Goal: Task Accomplishment & Management: Use online tool/utility

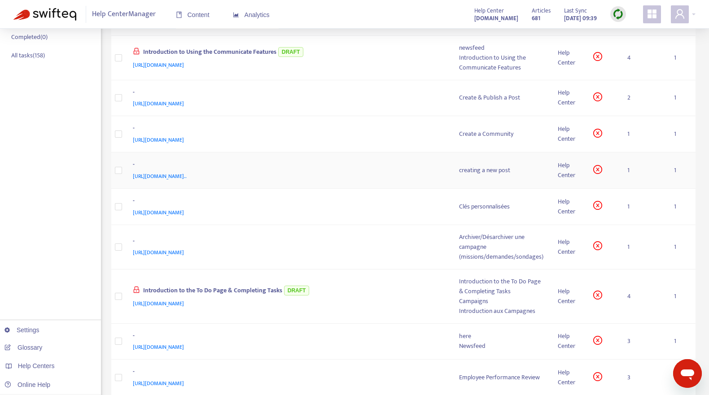
scroll to position [204, 0]
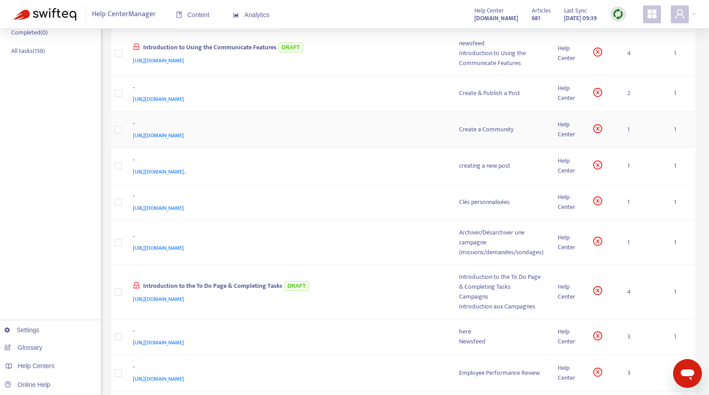
click at [423, 131] on div "[URL][DOMAIN_NAME]" at bounding box center [287, 135] width 309 height 10
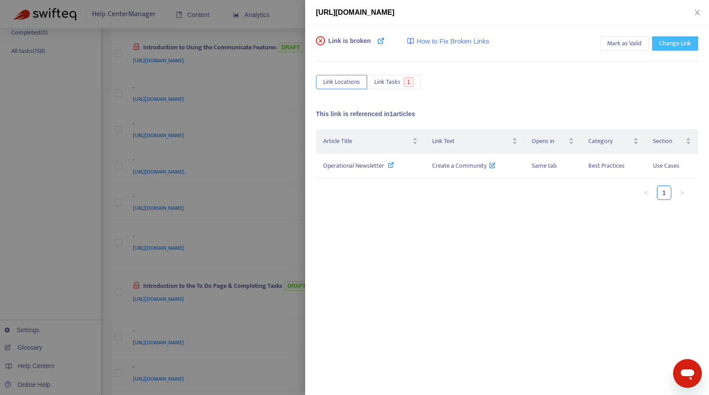
click at [667, 39] on span "Change Link" at bounding box center [675, 44] width 32 height 10
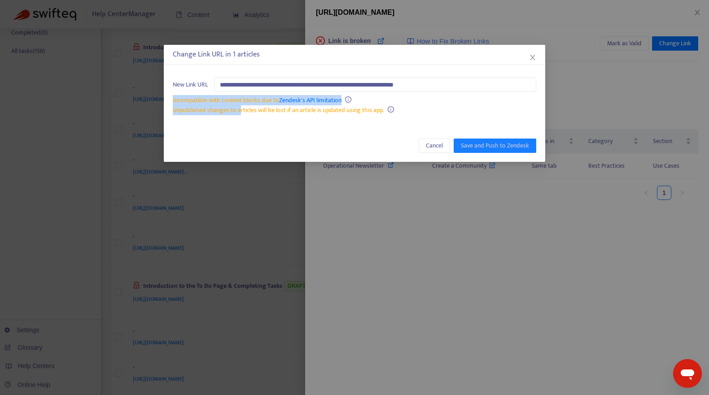
drag, startPoint x: 163, startPoint y: 100, endPoint x: 258, endPoint y: 109, distance: 95.0
click at [244, 109] on div "**********" at bounding box center [354, 97] width 381 height 56
click at [264, 109] on span "Unpublished changes to articles will be lost if an article is updated using thi…" at bounding box center [278, 110] width 211 height 10
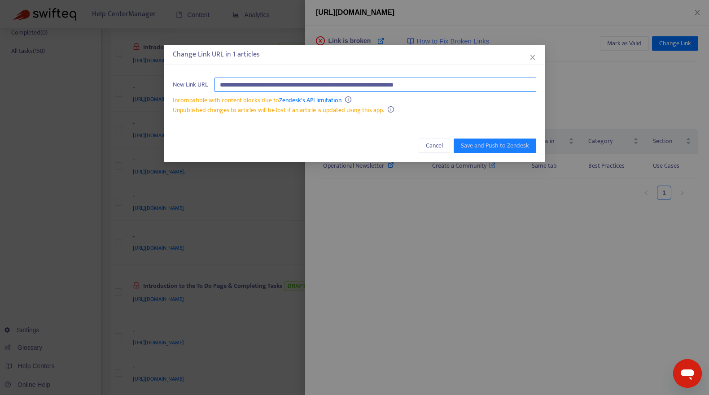
click at [479, 87] on input "**********" at bounding box center [375, 85] width 322 height 14
click at [422, 81] on input "text" at bounding box center [375, 85] width 322 height 14
type input "****"
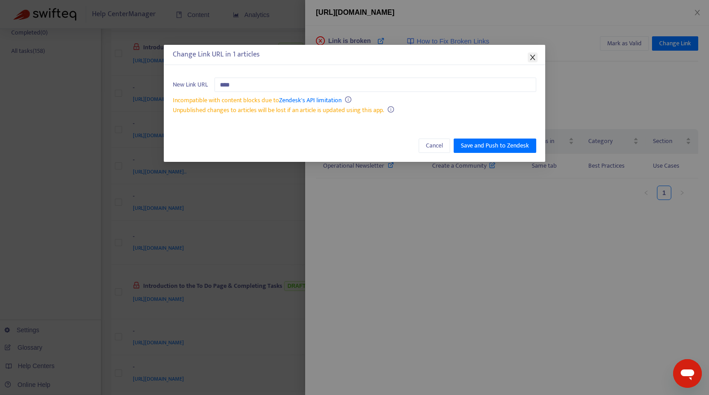
click at [528, 56] on span "Close" at bounding box center [532, 57] width 10 height 7
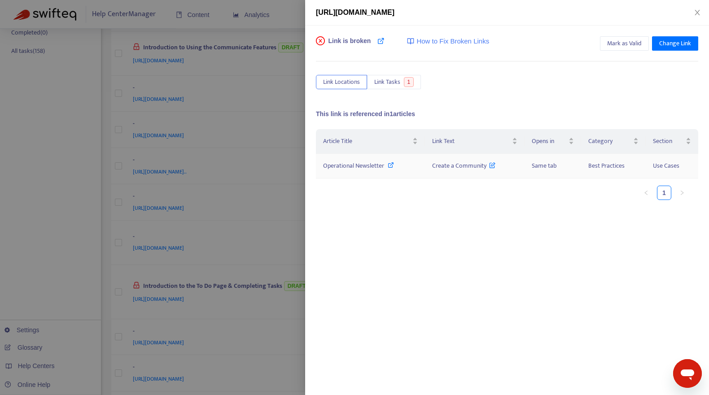
click at [391, 165] on icon at bounding box center [390, 165] width 6 height 6
click at [398, 75] on button "Link Tasks 1" at bounding box center [394, 82] width 54 height 14
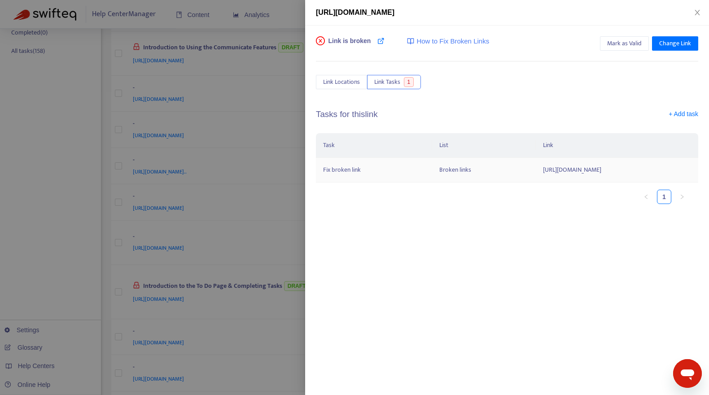
click at [432, 167] on td "Broken links" at bounding box center [483, 170] width 103 height 25
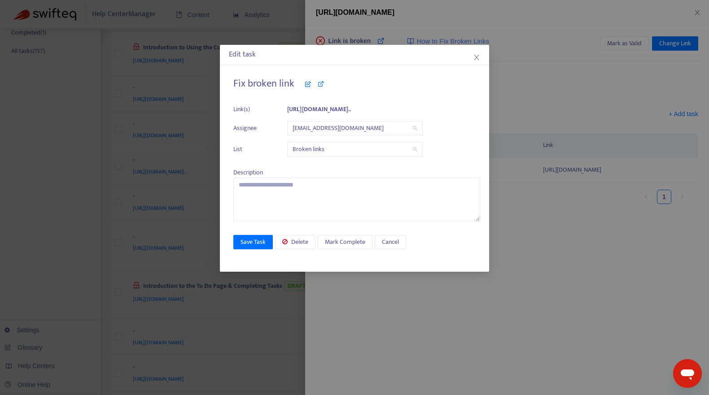
click at [386, 131] on span "[EMAIL_ADDRESS][DOMAIN_NAME]" at bounding box center [354, 128] width 125 height 13
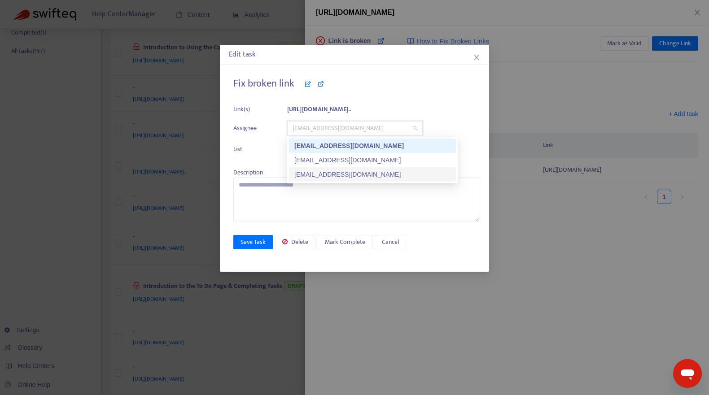
click at [351, 173] on div "[EMAIL_ADDRESS][DOMAIN_NAME]" at bounding box center [372, 175] width 156 height 10
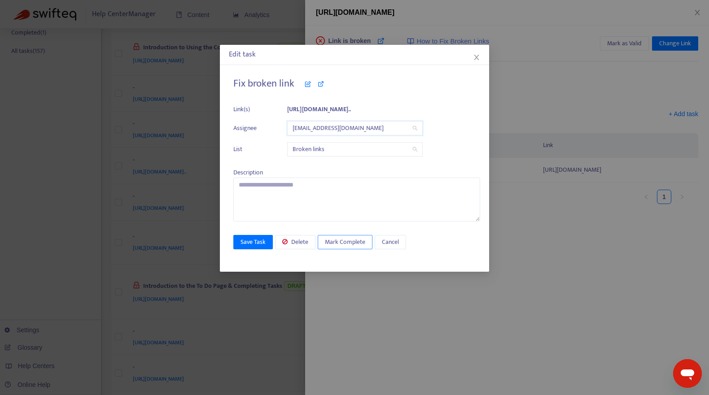
click at [340, 241] on span "Mark Complete" at bounding box center [345, 242] width 40 height 10
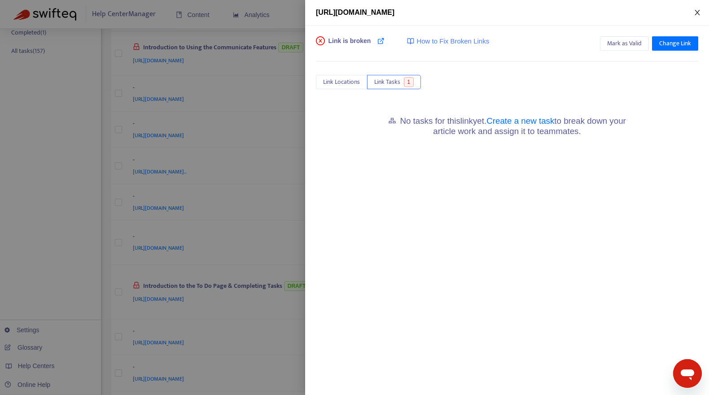
click at [692, 13] on button "Close" at bounding box center [697, 13] width 13 height 9
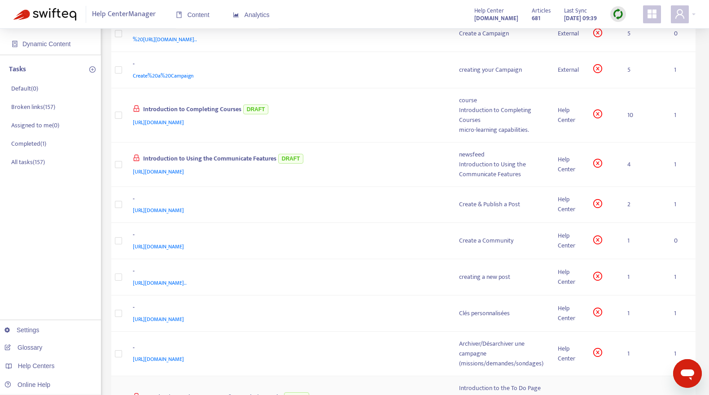
scroll to position [0, 0]
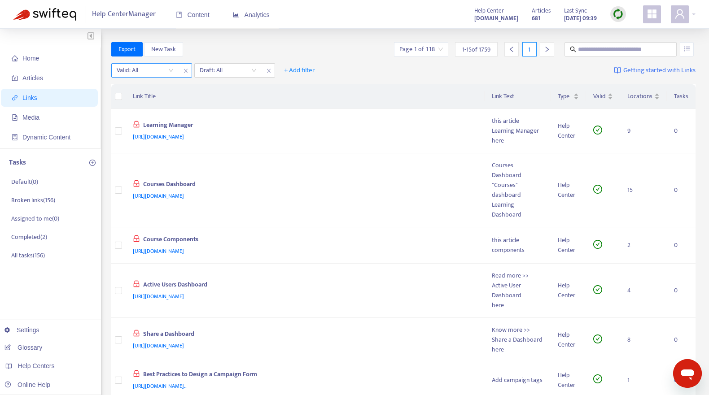
click at [158, 72] on input "search" at bounding box center [145, 70] width 57 height 13
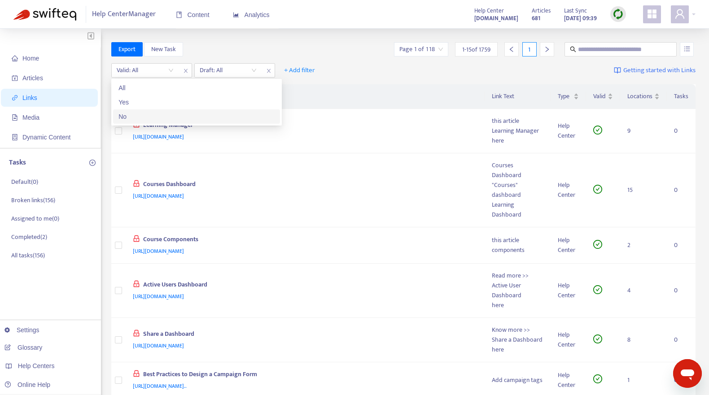
click at [145, 116] on div "No" at bounding box center [196, 117] width 156 height 10
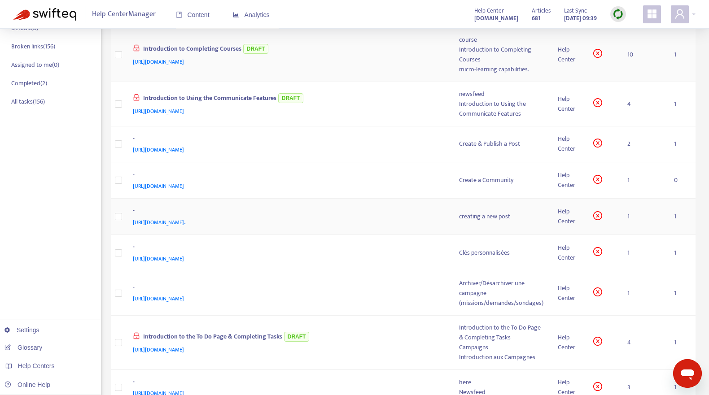
scroll to position [157, 0]
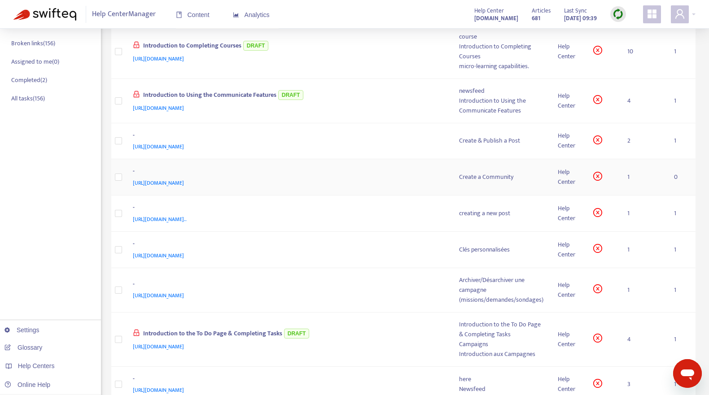
click at [384, 179] on div "[URL][DOMAIN_NAME]" at bounding box center [287, 183] width 309 height 10
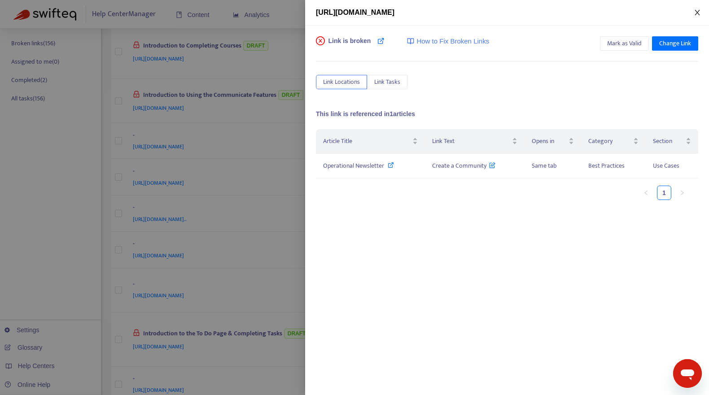
click at [696, 9] on icon "close" at bounding box center [696, 12] width 7 height 7
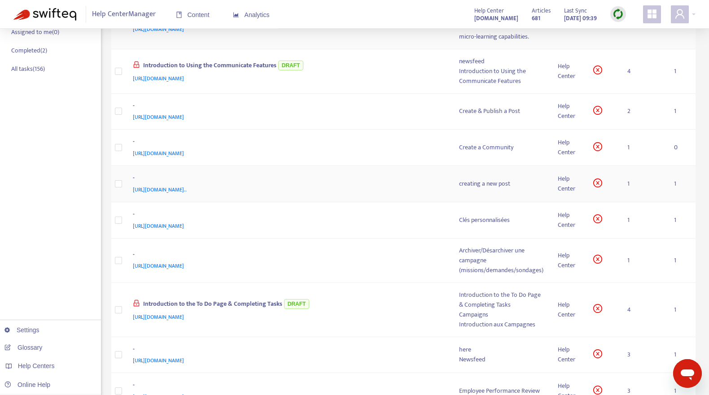
scroll to position [208, 0]
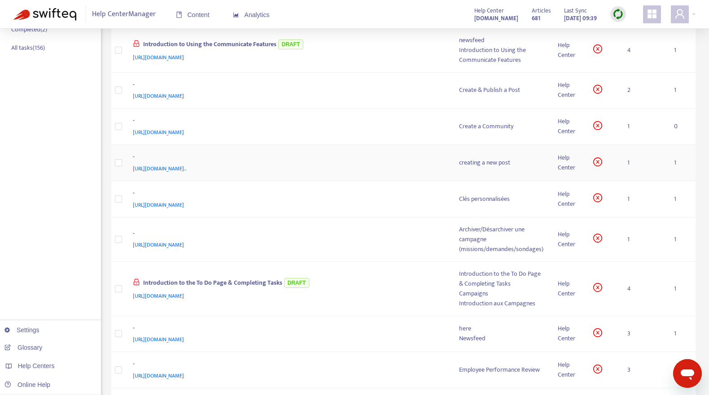
click at [415, 164] on div "[URL][DOMAIN_NAME].." at bounding box center [287, 169] width 309 height 10
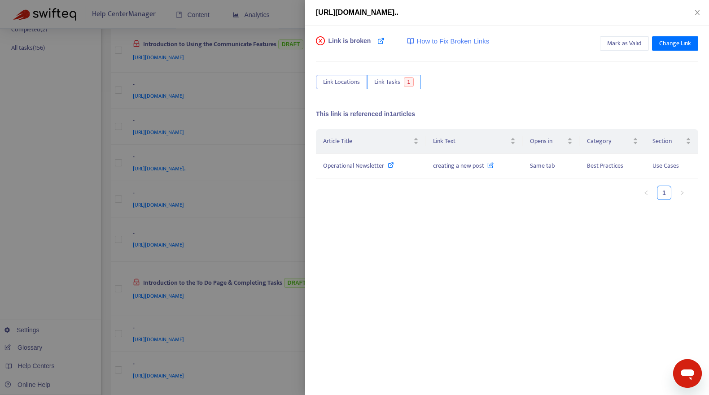
click at [397, 82] on span "Link Tasks" at bounding box center [387, 82] width 26 height 10
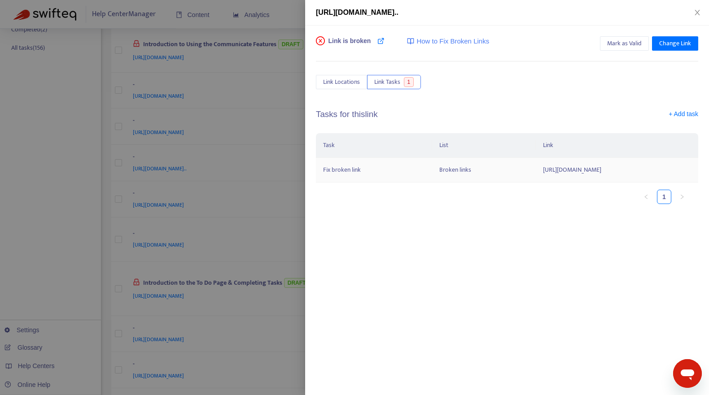
click at [432, 177] on td "Broken links" at bounding box center [483, 170] width 103 height 25
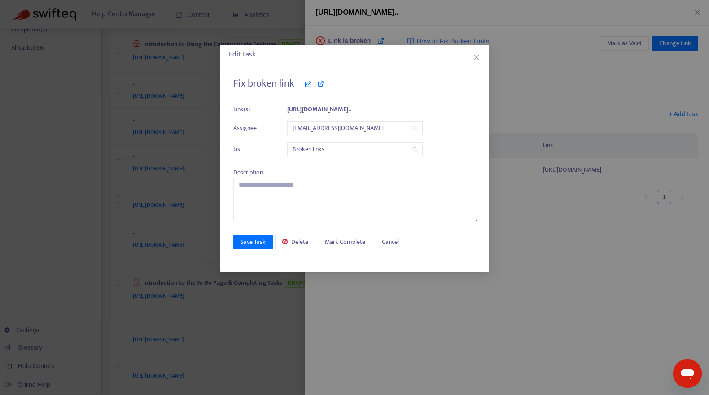
click at [348, 125] on span "[EMAIL_ADDRESS][DOMAIN_NAME]" at bounding box center [354, 128] width 125 height 13
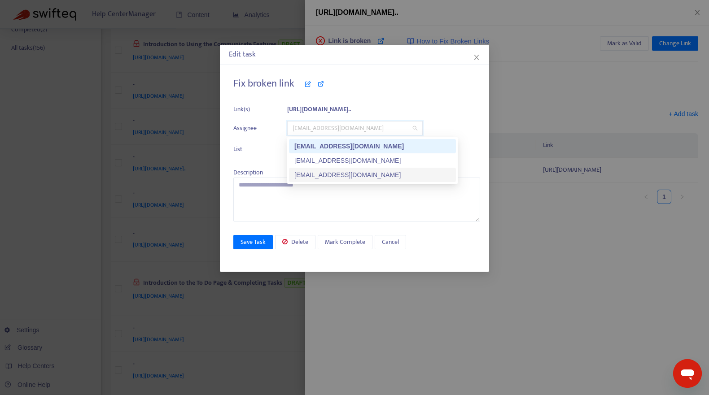
click at [333, 172] on div "[EMAIL_ADDRESS][DOMAIN_NAME]" at bounding box center [372, 175] width 156 height 10
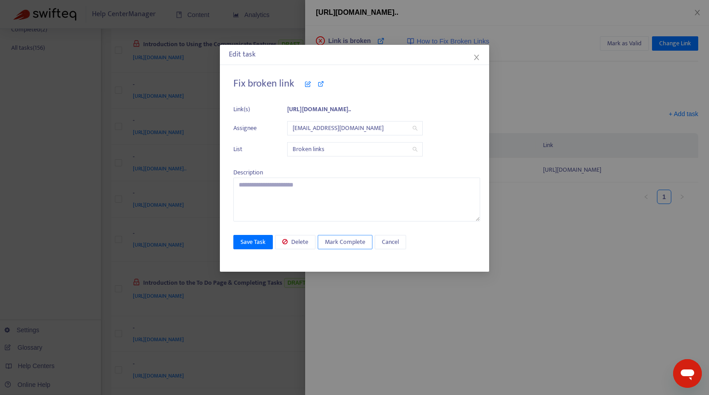
click at [340, 242] on span "Mark Complete" at bounding box center [345, 242] width 40 height 10
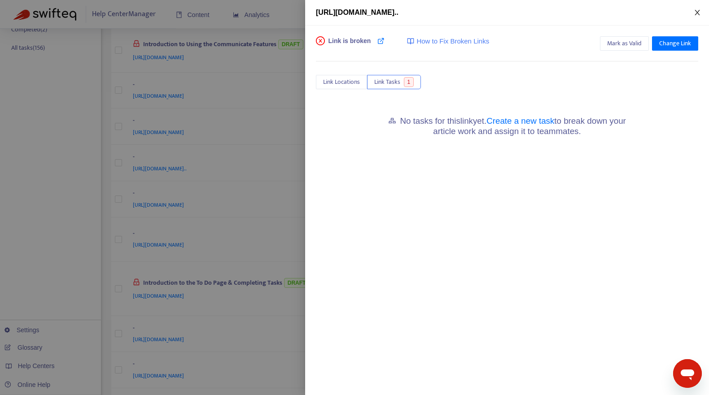
click at [696, 12] on icon "close" at bounding box center [696, 12] width 5 height 5
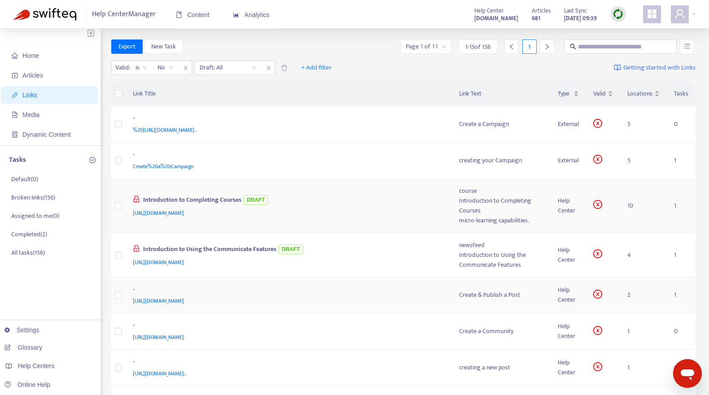
scroll to position [0, 0]
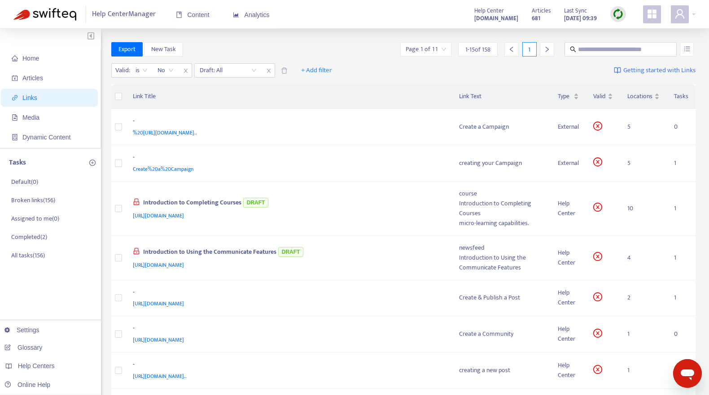
click at [617, 13] on img at bounding box center [617, 14] width 11 height 11
click at [626, 32] on link "Quick Sync" at bounding box center [636, 32] width 38 height 10
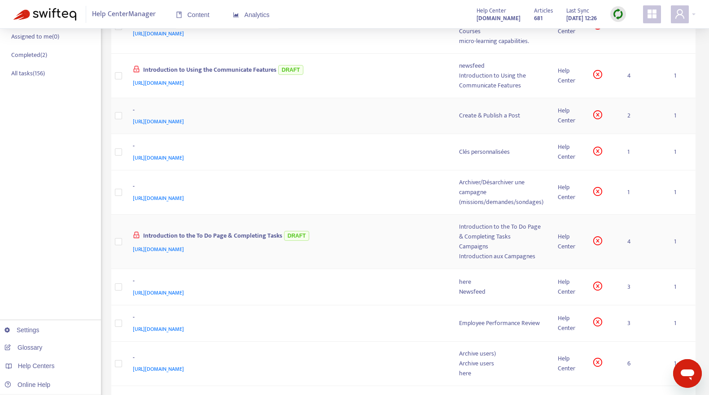
scroll to position [191, 0]
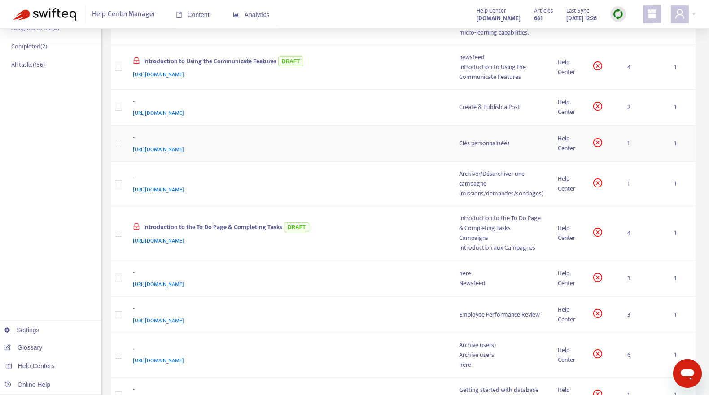
click at [415, 144] on div "[URL][DOMAIN_NAME]" at bounding box center [287, 149] width 309 height 10
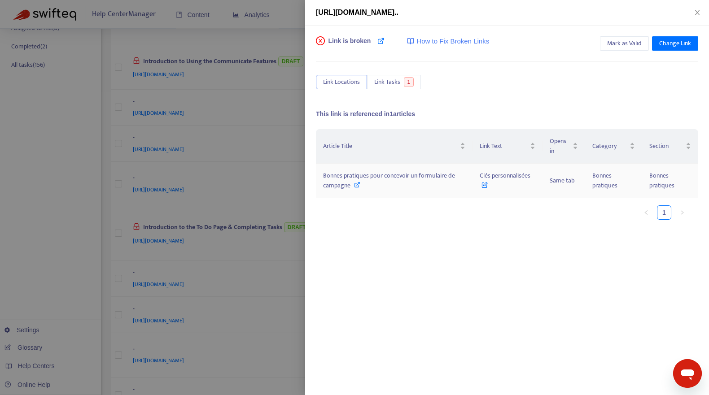
click at [357, 183] on icon at bounding box center [357, 185] width 6 height 6
click at [400, 83] on button "Link Tasks 1" at bounding box center [394, 82] width 54 height 14
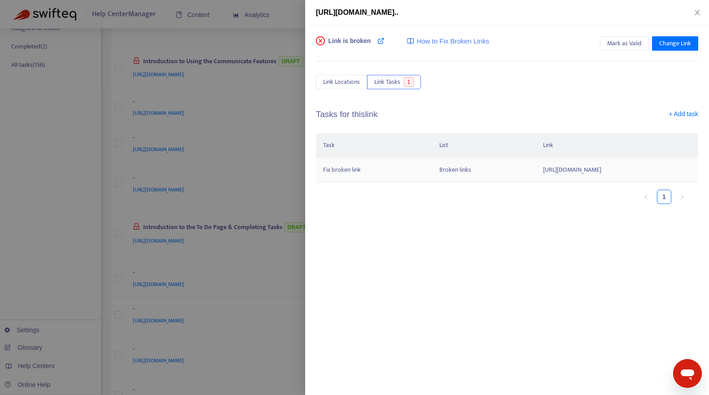
click at [432, 171] on td "Broken links" at bounding box center [483, 170] width 103 height 25
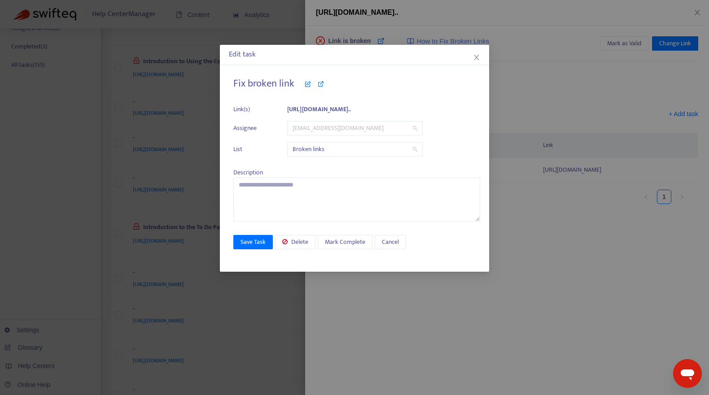
click at [343, 129] on span "[EMAIL_ADDRESS][DOMAIN_NAME]" at bounding box center [354, 128] width 125 height 13
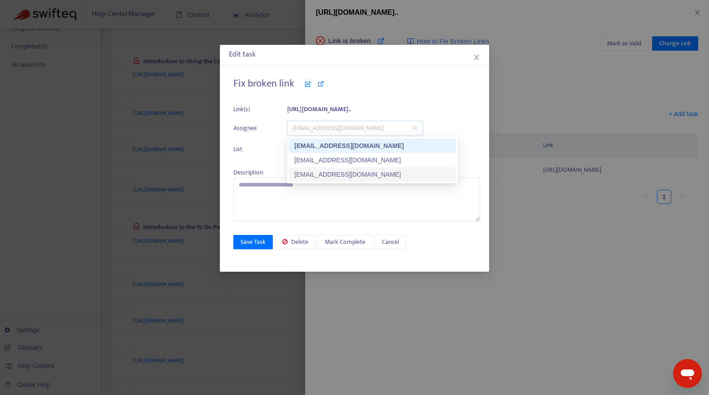
click at [335, 174] on div "[EMAIL_ADDRESS][DOMAIN_NAME]" at bounding box center [372, 175] width 156 height 10
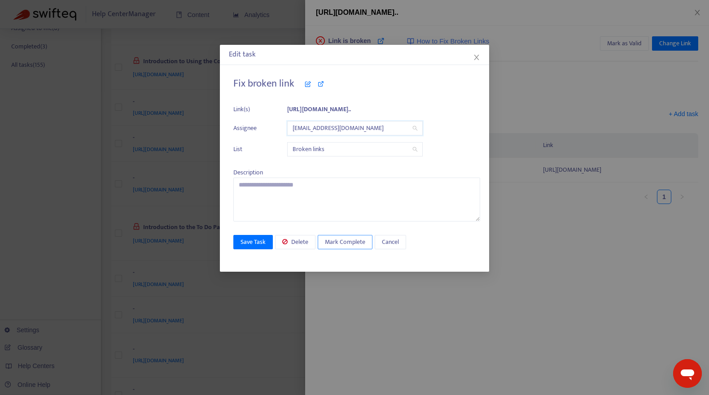
click at [340, 243] on span "Mark Complete" at bounding box center [345, 242] width 40 height 10
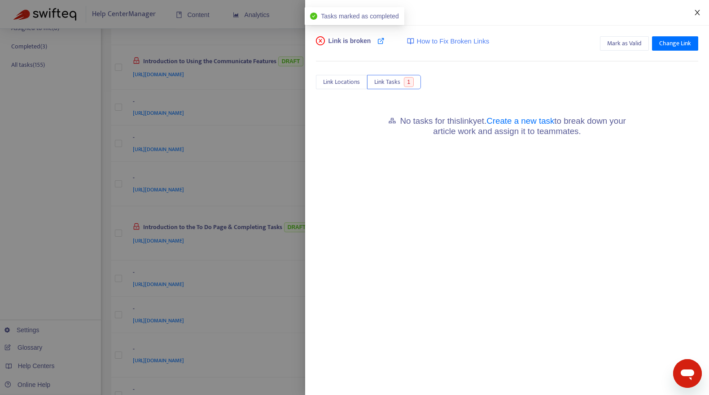
click at [695, 13] on icon "close" at bounding box center [696, 12] width 7 height 7
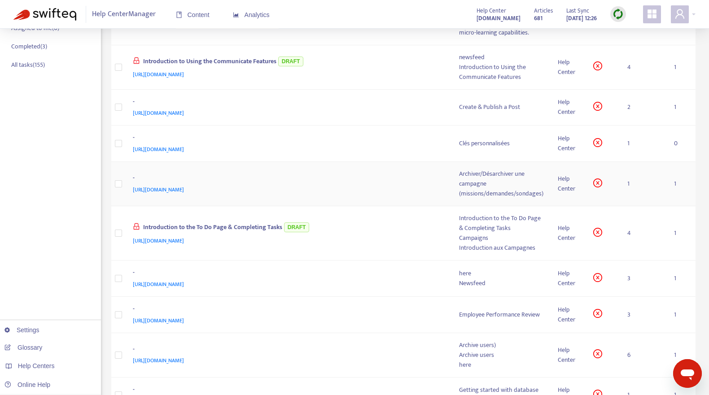
click at [426, 187] on div "[URL][DOMAIN_NAME]" at bounding box center [287, 190] width 309 height 10
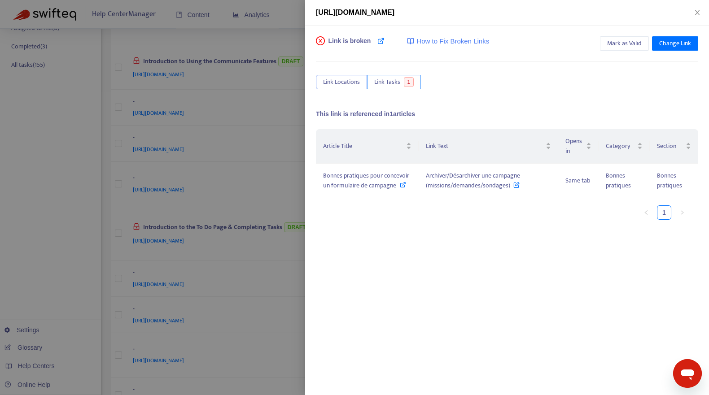
click at [398, 75] on button "Link Tasks 1" at bounding box center [394, 82] width 54 height 14
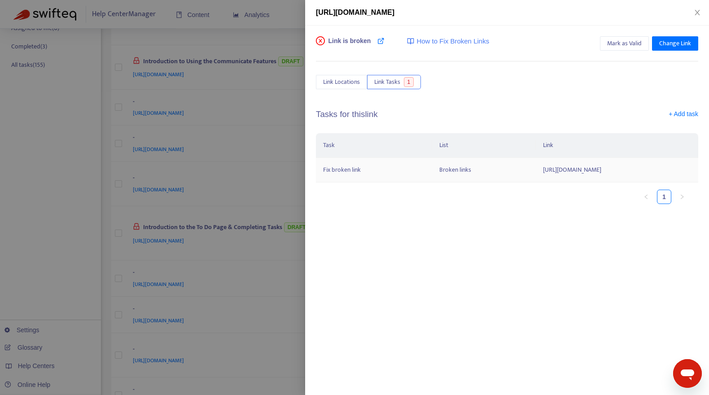
click at [437, 175] on td "Broken links" at bounding box center [483, 170] width 103 height 25
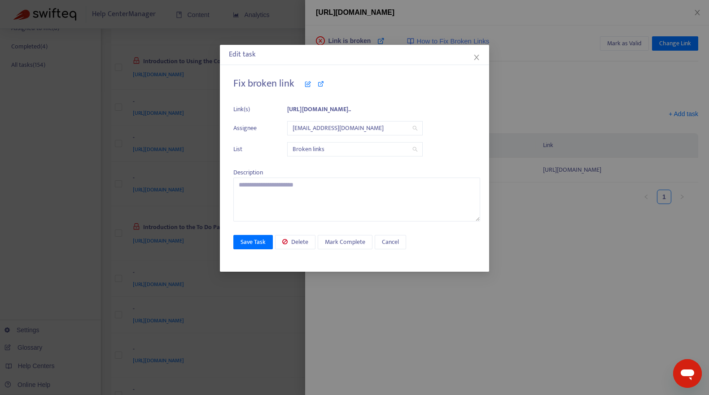
click at [339, 128] on span "[EMAIL_ADDRESS][DOMAIN_NAME]" at bounding box center [354, 128] width 125 height 13
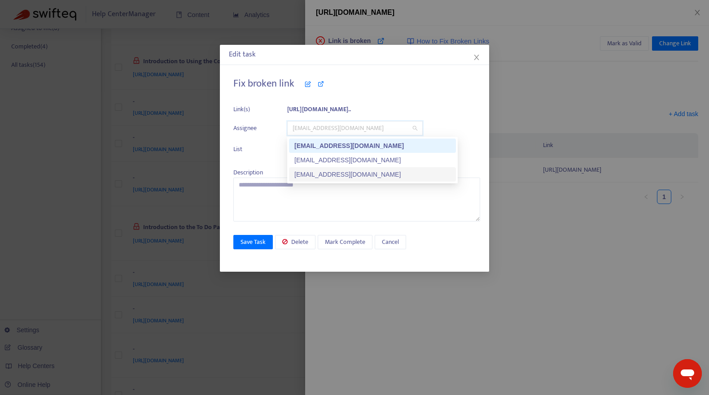
click at [325, 173] on div "[EMAIL_ADDRESS][DOMAIN_NAME]" at bounding box center [372, 175] width 156 height 10
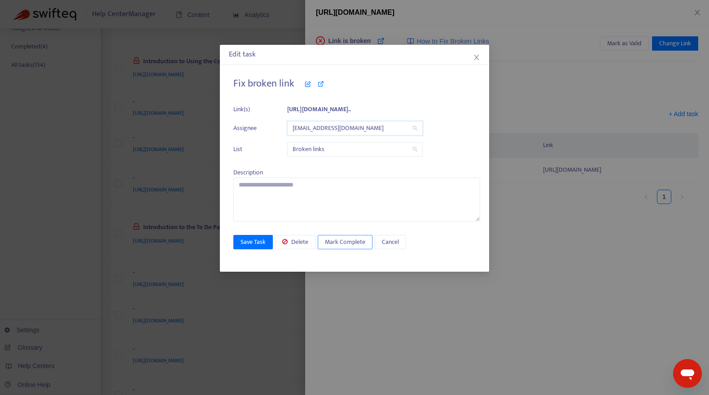
click at [335, 241] on span "Mark Complete" at bounding box center [345, 242] width 40 height 10
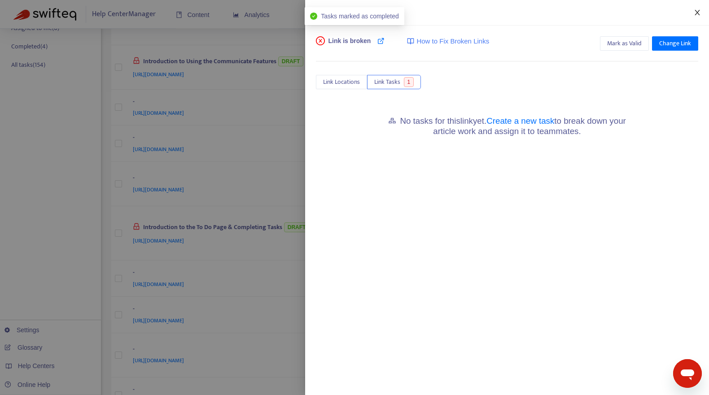
click at [699, 10] on icon "close" at bounding box center [696, 12] width 5 height 5
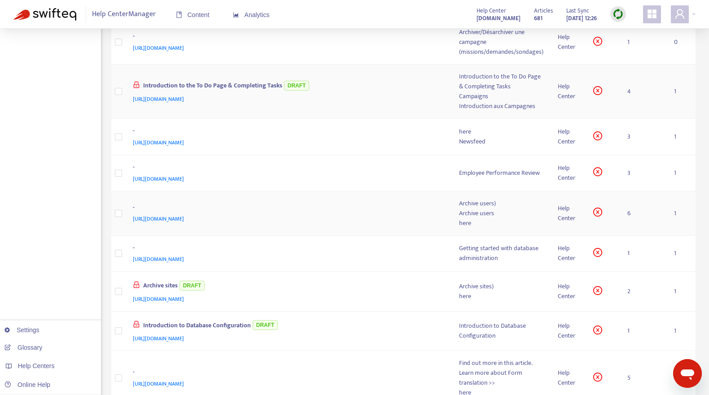
scroll to position [355, 0]
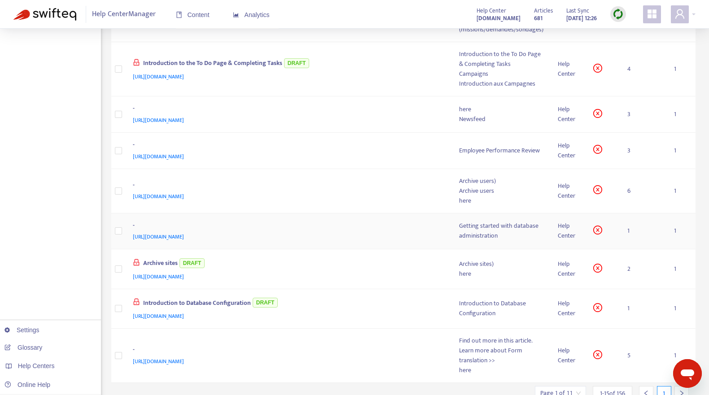
click at [385, 232] on div "[URL][DOMAIN_NAME]" at bounding box center [287, 237] width 309 height 10
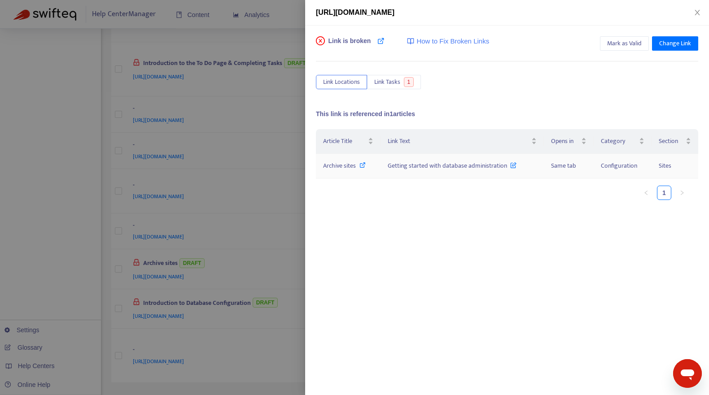
click at [362, 165] on icon at bounding box center [362, 165] width 6 height 6
click at [390, 81] on span "Link Tasks" at bounding box center [387, 82] width 26 height 10
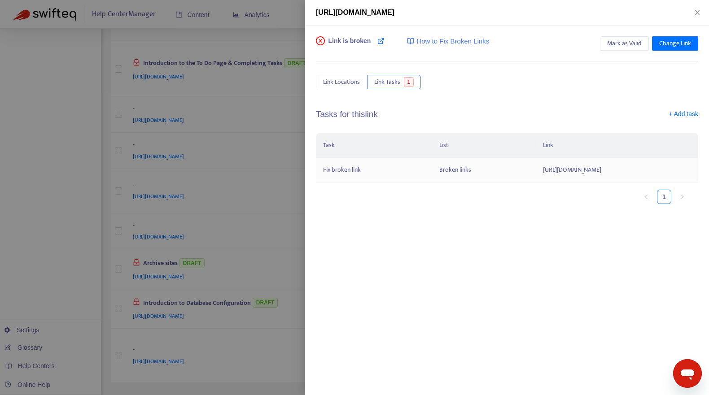
click at [432, 172] on td "Broken links" at bounding box center [483, 170] width 103 height 25
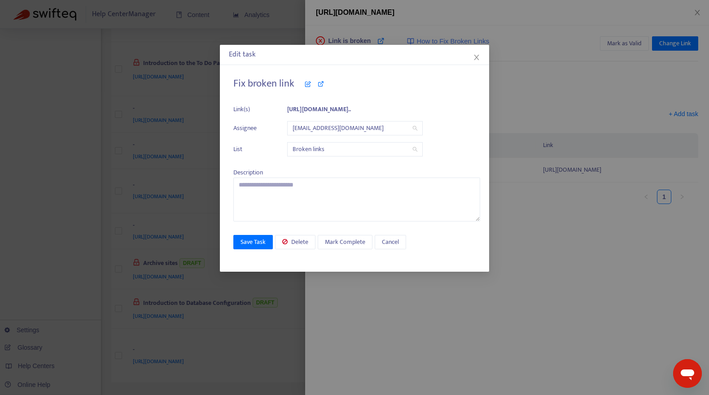
click at [338, 126] on span "[EMAIL_ADDRESS][DOMAIN_NAME]" at bounding box center [354, 128] width 125 height 13
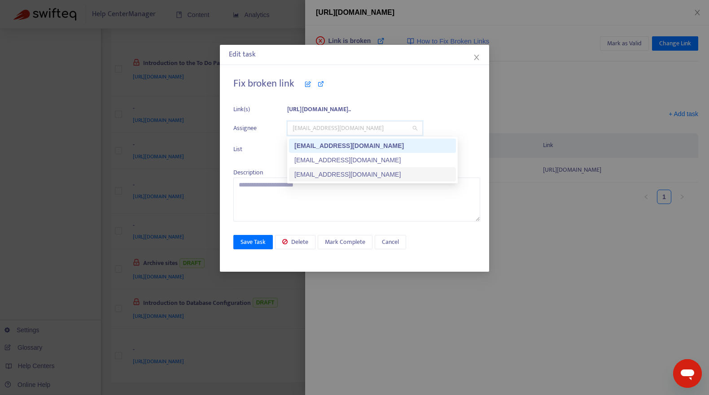
click at [332, 174] on div "[EMAIL_ADDRESS][DOMAIN_NAME]" at bounding box center [372, 175] width 156 height 10
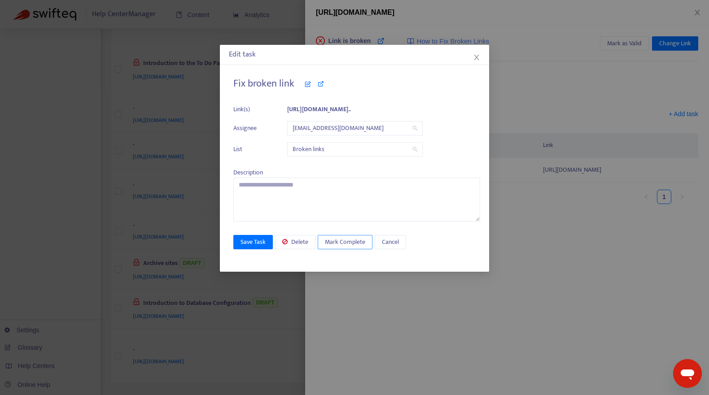
click at [348, 242] on span "Mark Complete" at bounding box center [345, 242] width 40 height 10
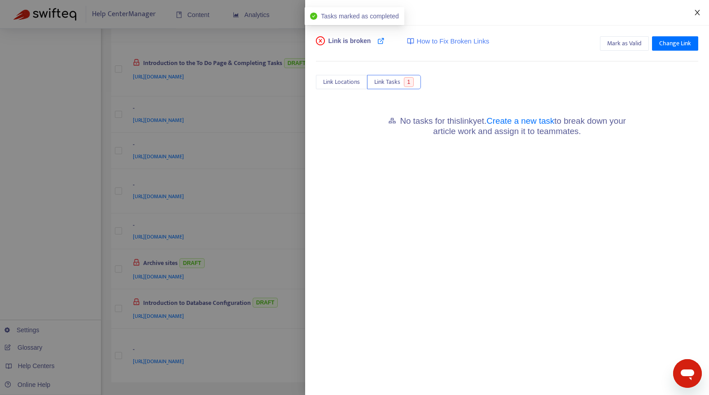
click at [700, 12] on icon "close" at bounding box center [696, 12] width 7 height 7
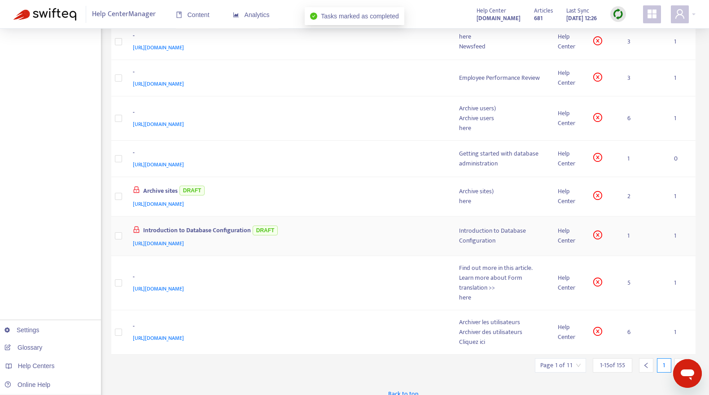
scroll to position [397, 0]
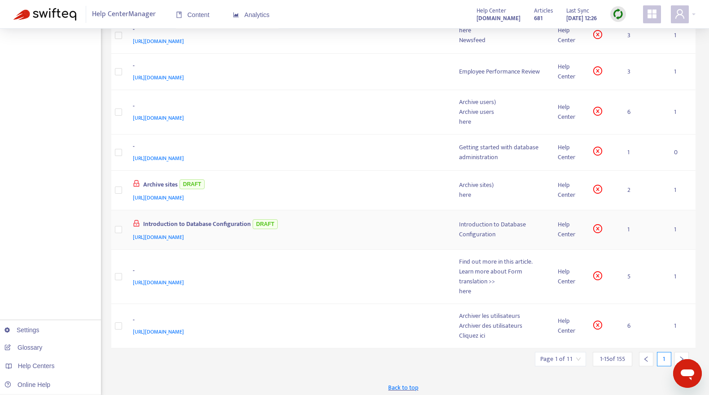
click at [436, 225] on div "Introduction to Database Configuration DRAFT" at bounding box center [287, 224] width 309 height 15
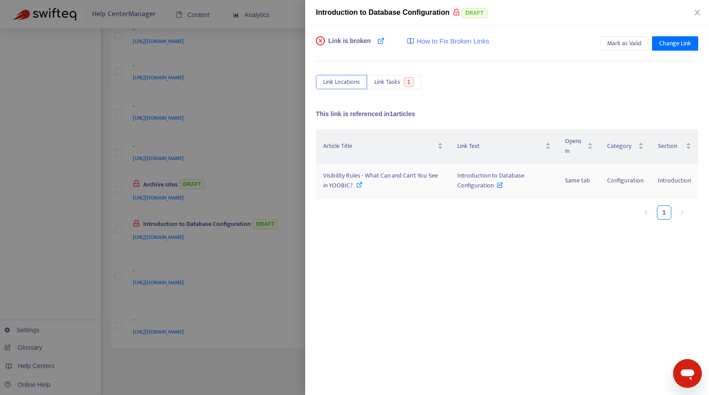
click at [357, 184] on icon at bounding box center [359, 185] width 6 height 6
click at [383, 87] on span "Link Tasks" at bounding box center [387, 82] width 26 height 10
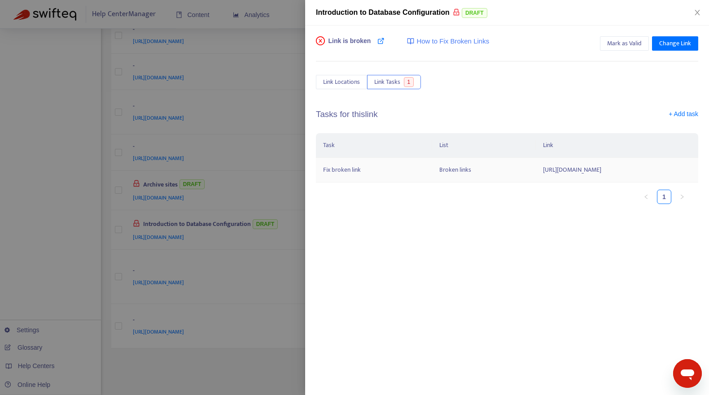
click at [535, 177] on td "https://yoobic.zendesk.com/hc/en-gb/articles/4716555399826-Introduction-to-Data…" at bounding box center [616, 170] width 162 height 25
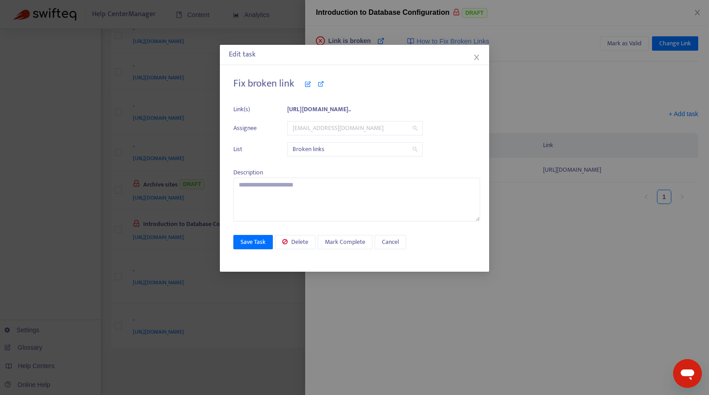
click at [323, 130] on span "[EMAIL_ADDRESS][DOMAIN_NAME]" at bounding box center [354, 128] width 125 height 13
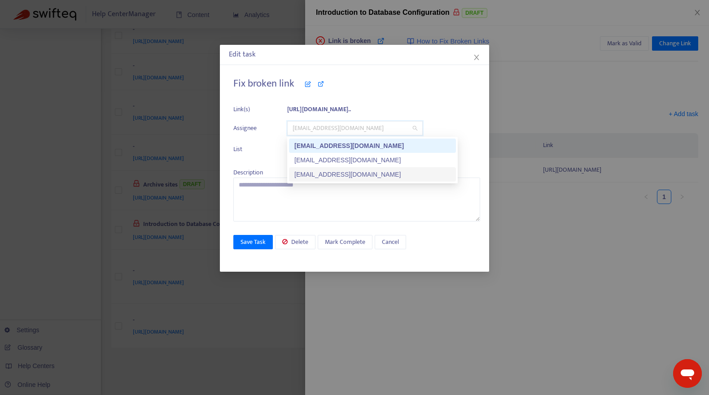
click at [324, 172] on div "[EMAIL_ADDRESS][DOMAIN_NAME]" at bounding box center [372, 175] width 156 height 10
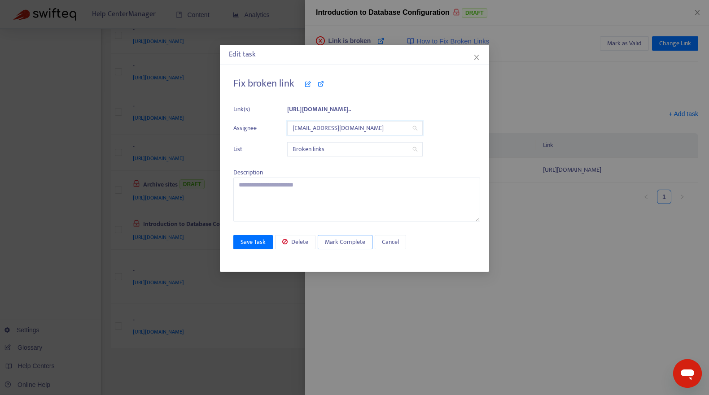
click at [345, 242] on span "Mark Complete" at bounding box center [345, 242] width 40 height 10
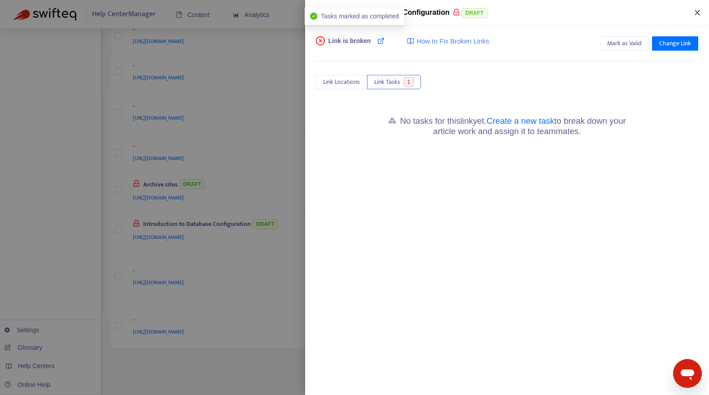
click at [697, 11] on icon "close" at bounding box center [696, 12] width 7 height 7
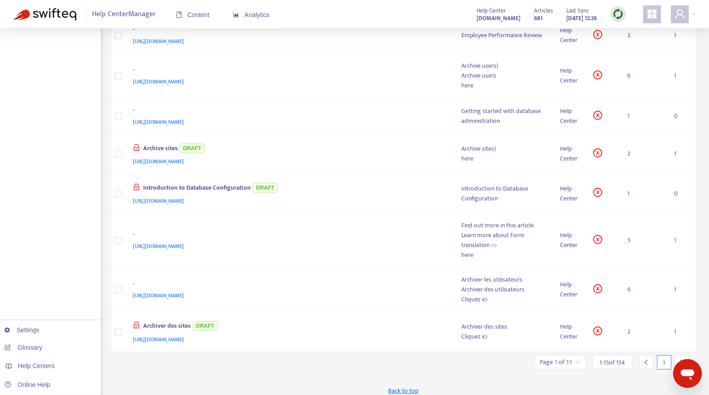
scroll to position [400, 0]
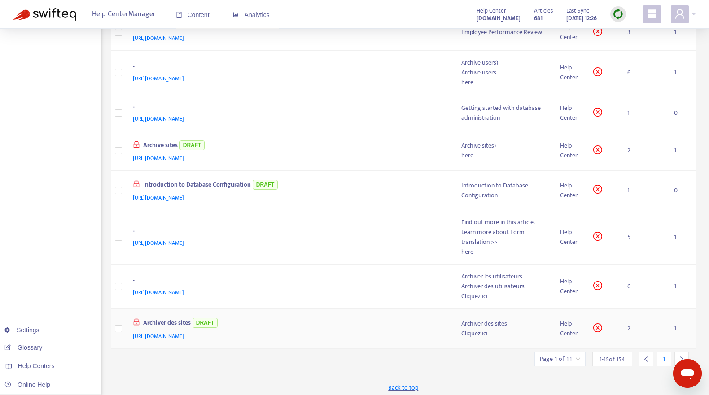
click at [386, 319] on div "Archiver des sites DRAFT" at bounding box center [288, 323] width 311 height 15
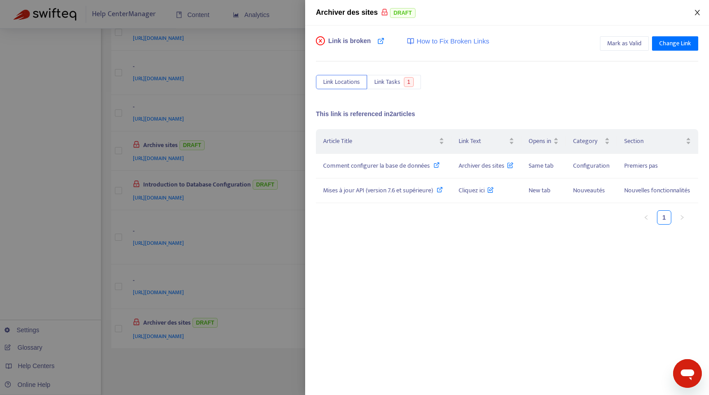
click at [697, 12] on icon "close" at bounding box center [696, 12] width 5 height 5
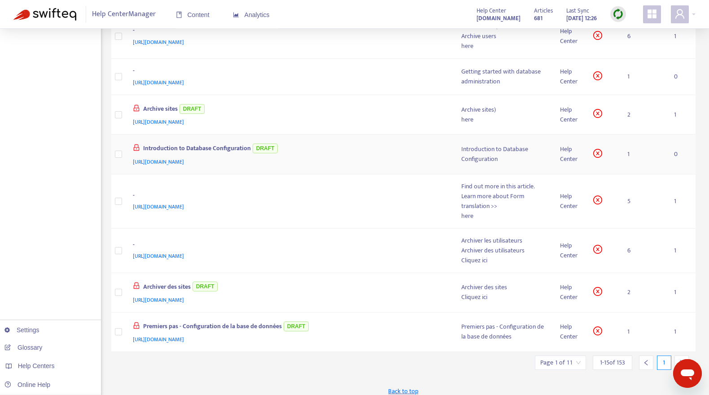
scroll to position [0, 0]
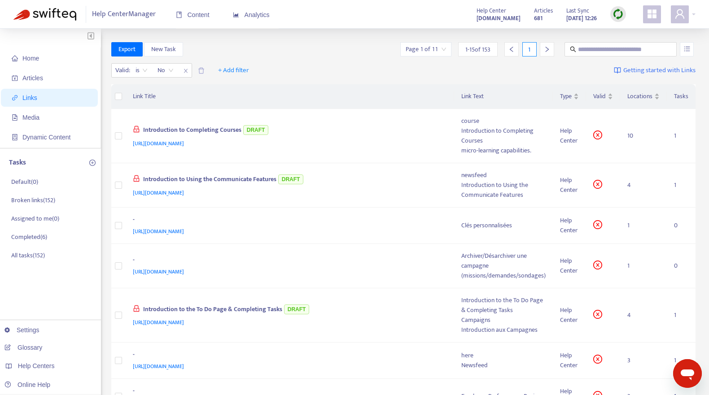
click at [618, 13] on img at bounding box center [617, 14] width 11 height 11
click at [623, 30] on link "Quick Sync" at bounding box center [636, 32] width 38 height 10
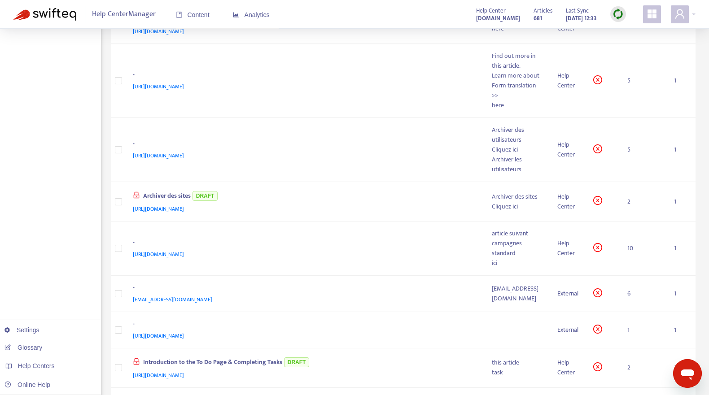
scroll to position [379, 0]
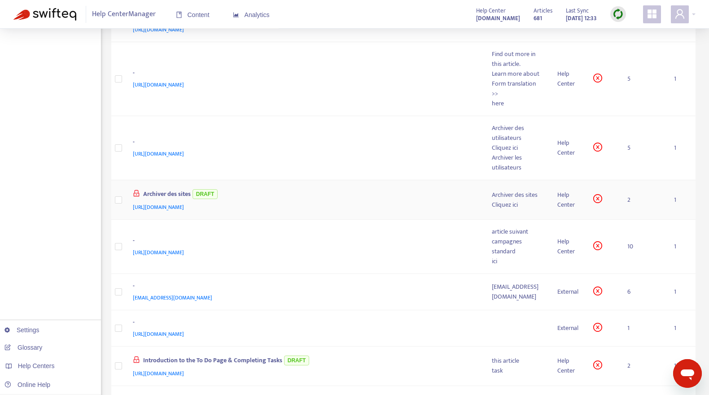
click at [344, 202] on div "https://yoobic.zendesk.com/hc/fr-fr/articles/360015785159" at bounding box center [303, 207] width 341 height 10
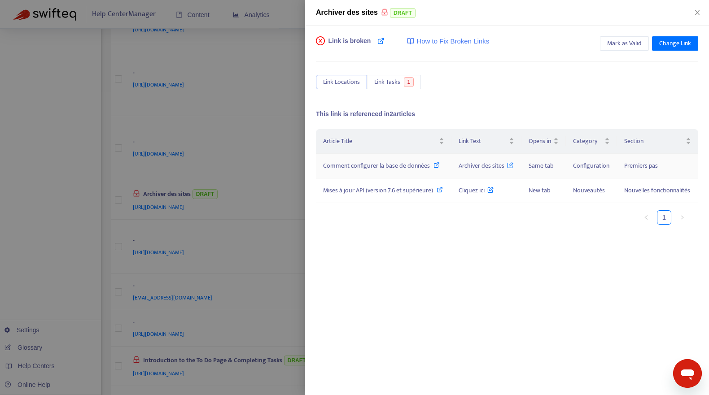
click at [434, 164] on icon at bounding box center [436, 165] width 6 height 6
click at [441, 191] on icon at bounding box center [439, 190] width 6 height 6
click at [384, 75] on button "Link Tasks 1" at bounding box center [394, 82] width 54 height 14
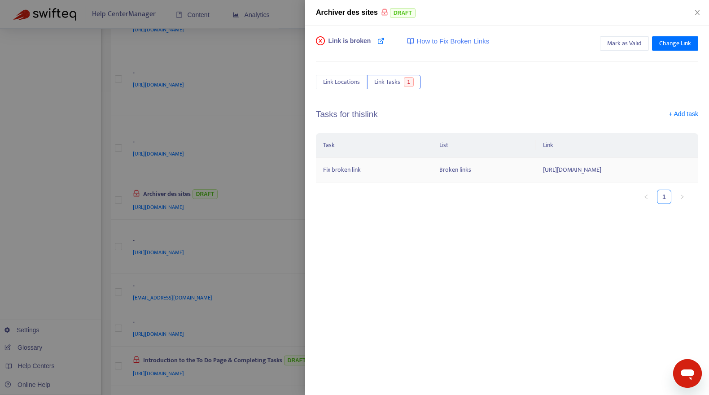
click at [439, 172] on td "Broken links" at bounding box center [483, 170] width 103 height 25
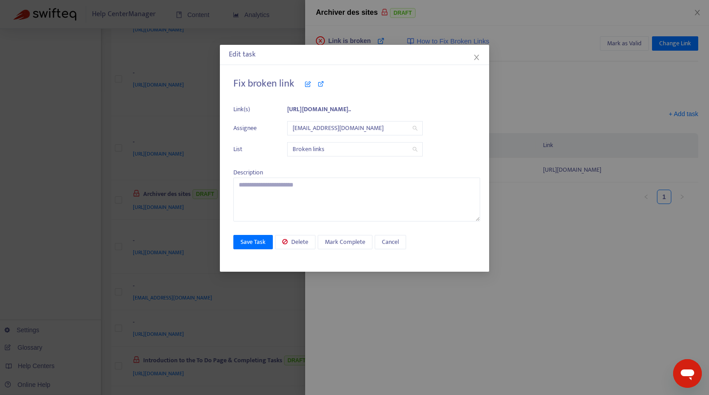
click at [327, 138] on ul "Link(s) https://yoobic.zendesk.com/hc/fr-fr/arti... Assignee gescolano@yoobic.c…" at bounding box center [356, 130] width 247 height 61
click at [326, 130] on span "[EMAIL_ADDRESS][DOMAIN_NAME]" at bounding box center [354, 128] width 125 height 13
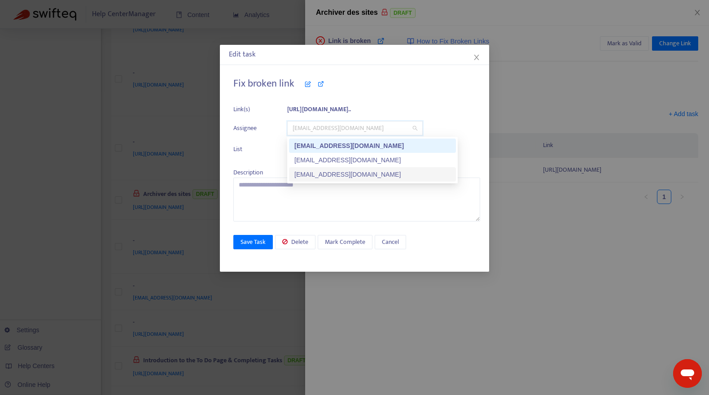
click at [328, 173] on div "[EMAIL_ADDRESS][DOMAIN_NAME]" at bounding box center [372, 175] width 156 height 10
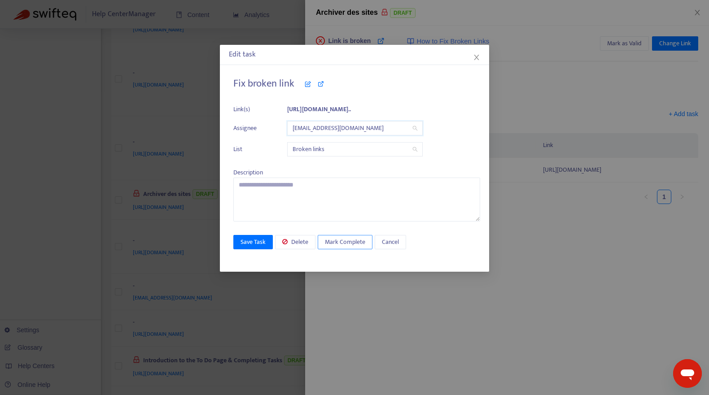
click at [336, 240] on span "Mark Complete" at bounding box center [345, 242] width 40 height 10
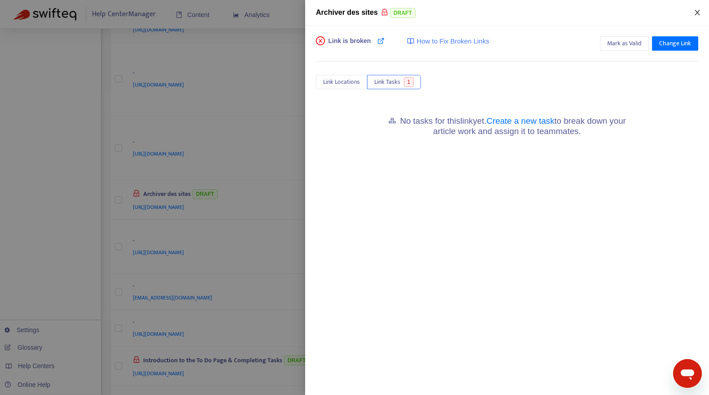
click at [696, 10] on icon "close" at bounding box center [696, 12] width 7 height 7
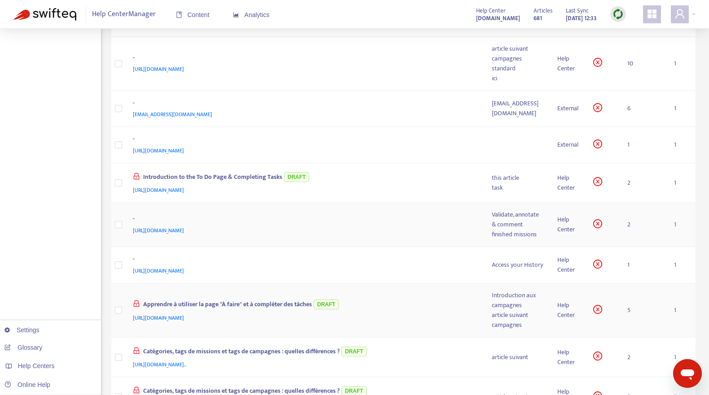
scroll to position [437, 0]
click at [409, 267] on div "https://yoobic.zendesk.com/hc/en-gb/articles/360007446260" at bounding box center [303, 272] width 341 height 10
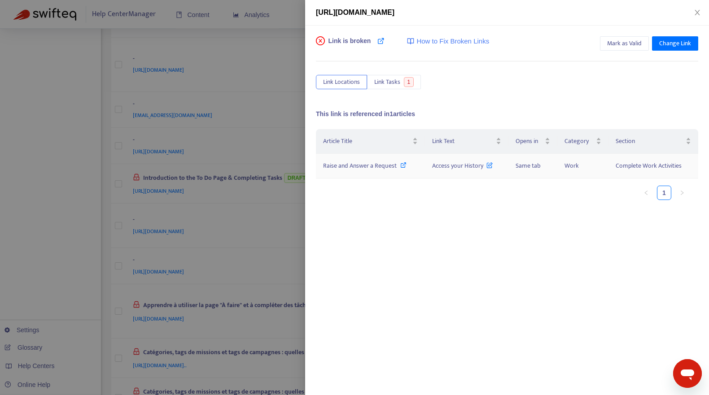
click at [402, 164] on icon at bounding box center [403, 165] width 6 height 6
click at [387, 81] on span "Link Tasks" at bounding box center [387, 82] width 26 height 10
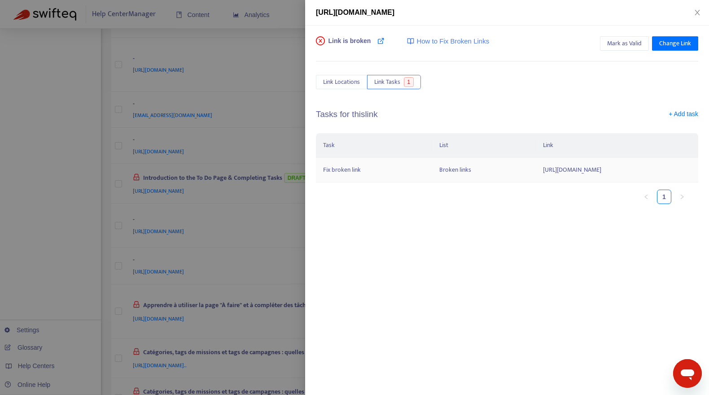
click at [432, 166] on td "Broken links" at bounding box center [483, 170] width 103 height 25
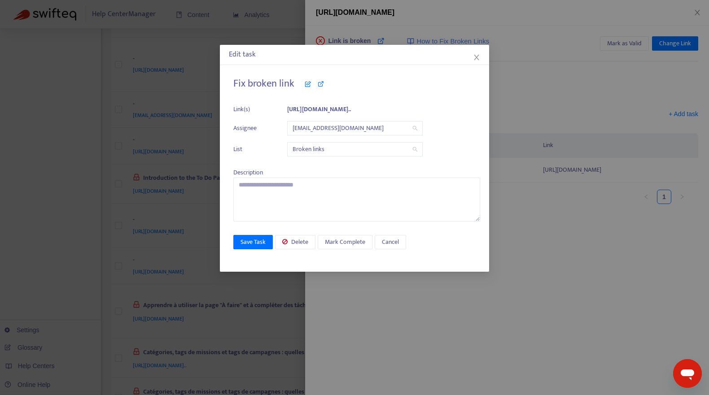
click at [341, 126] on span "[EMAIL_ADDRESS][DOMAIN_NAME]" at bounding box center [354, 128] width 125 height 13
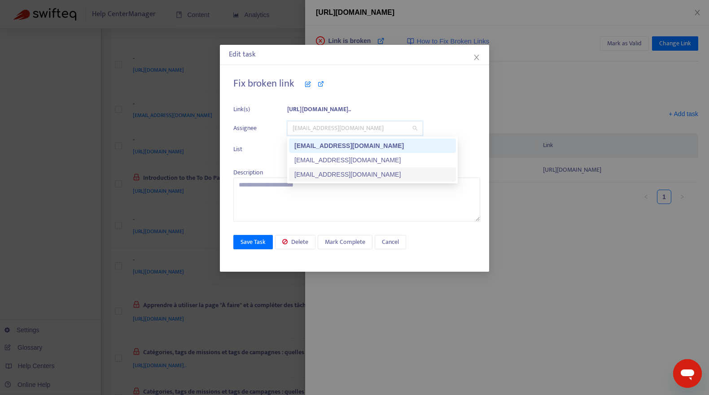
click at [330, 173] on div "[EMAIL_ADDRESS][DOMAIN_NAME]" at bounding box center [372, 175] width 156 height 10
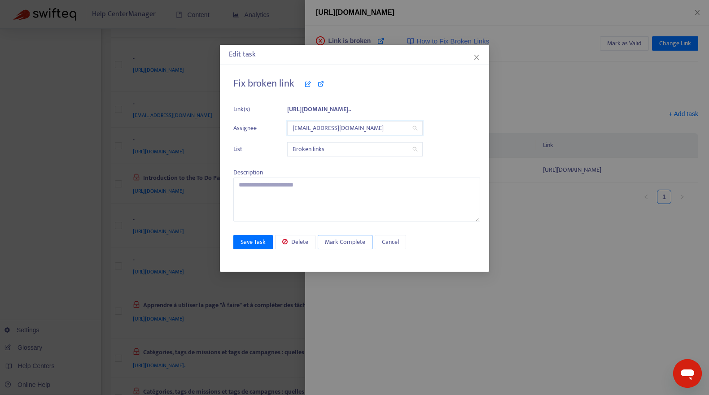
click at [335, 243] on span "Mark Complete" at bounding box center [345, 242] width 40 height 10
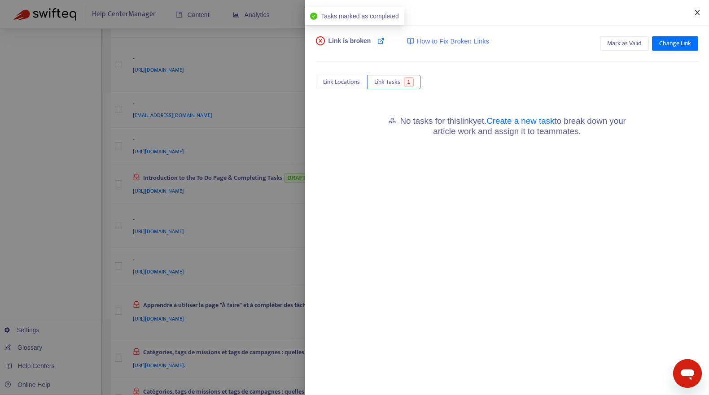
click at [698, 13] on icon "close" at bounding box center [696, 12] width 7 height 7
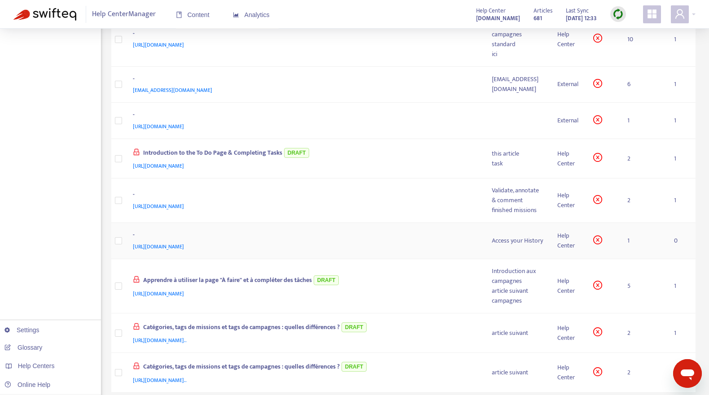
scroll to position [453, 0]
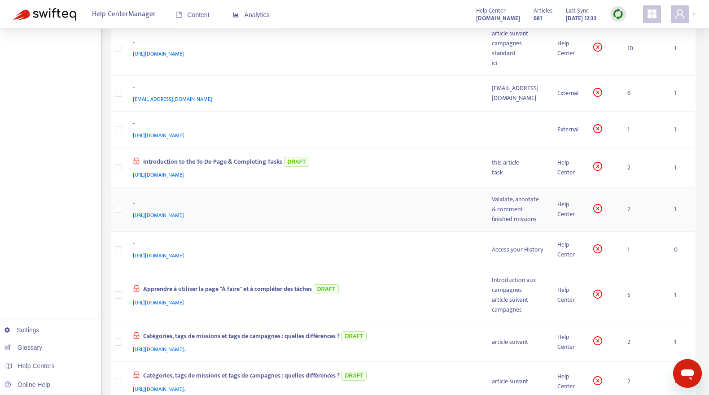
click at [417, 199] on div "-" at bounding box center [303, 205] width 341 height 12
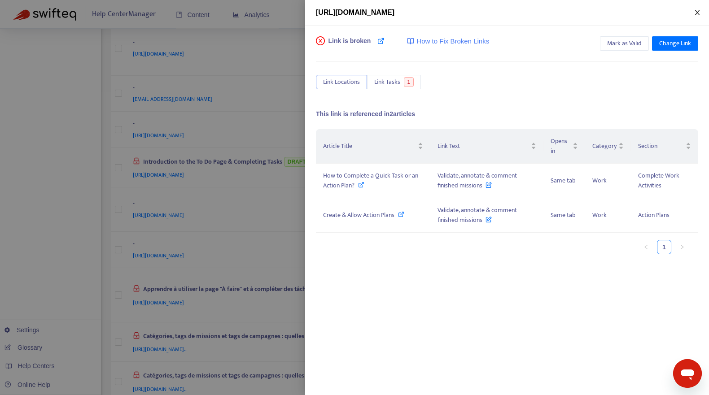
click at [698, 13] on icon "close" at bounding box center [696, 12] width 7 height 7
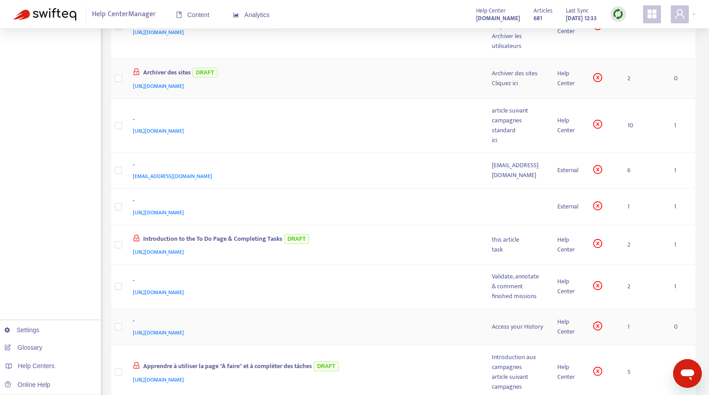
scroll to position [387, 0]
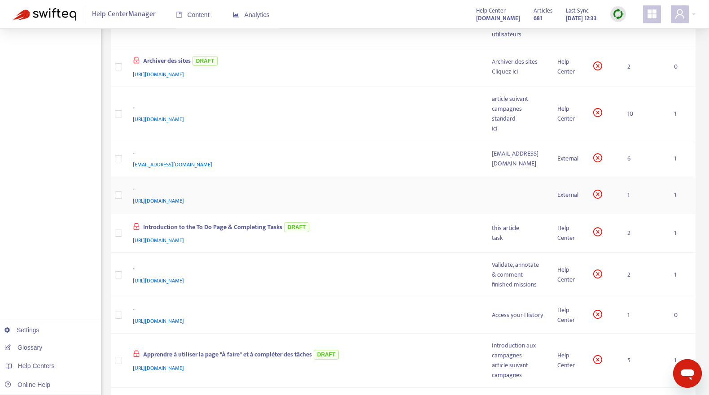
click at [421, 196] on div "https://yoobic.zendesk.com/hc/article_attachments/5231029070226/YOOBIC_QuickTas…" at bounding box center [303, 201] width 341 height 10
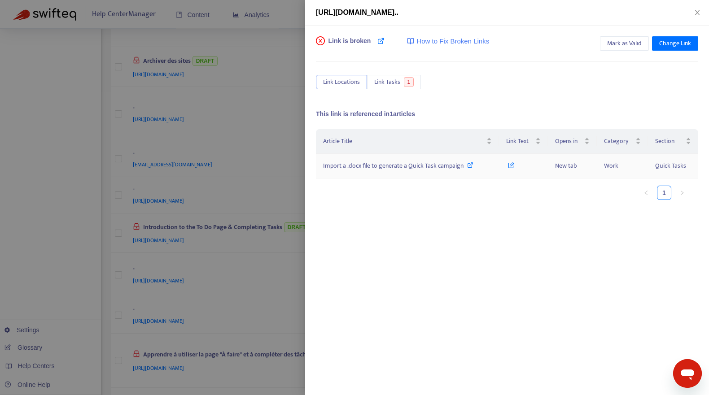
click at [470, 164] on icon at bounding box center [470, 165] width 6 height 6
click at [510, 164] on icon at bounding box center [511, 163] width 6 height 10
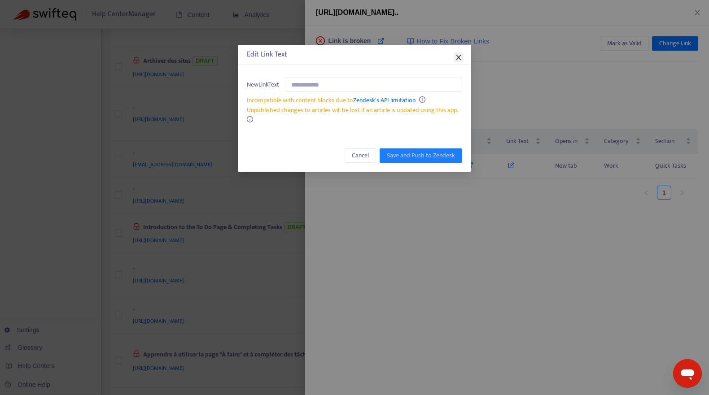
click at [457, 52] on button "Close" at bounding box center [458, 57] width 10 height 10
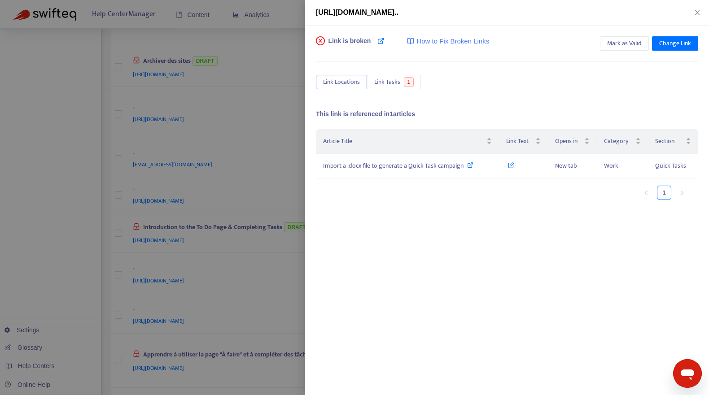
click at [250, 196] on div at bounding box center [354, 197] width 709 height 395
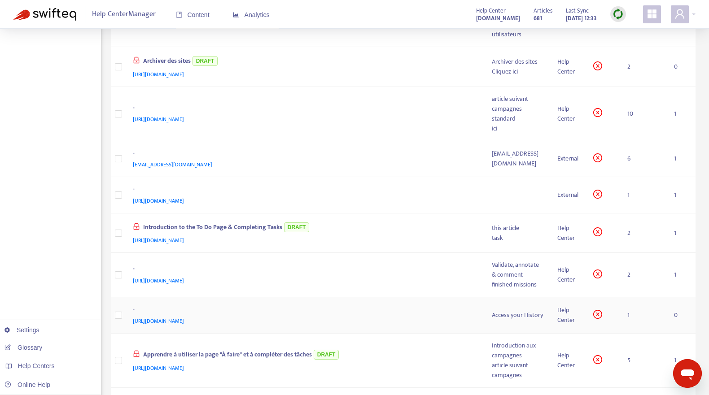
scroll to position [475, 0]
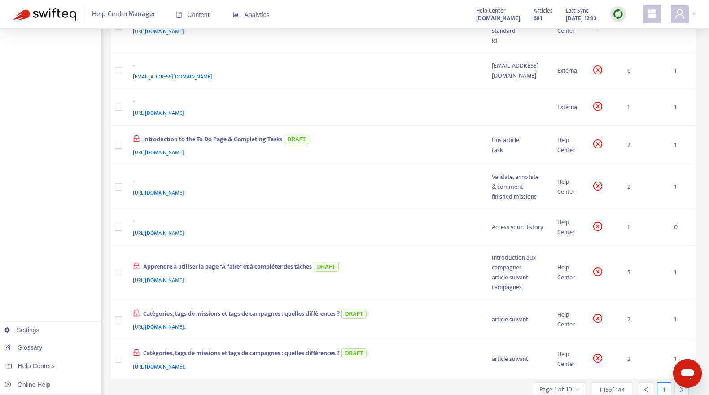
click at [680, 387] on icon "right" at bounding box center [681, 390] width 6 height 6
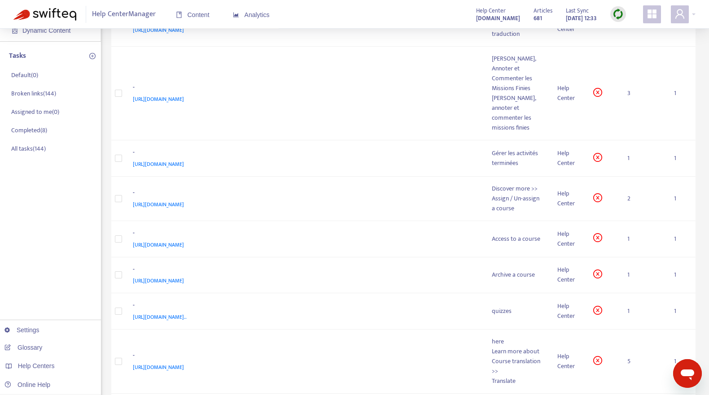
scroll to position [0, 0]
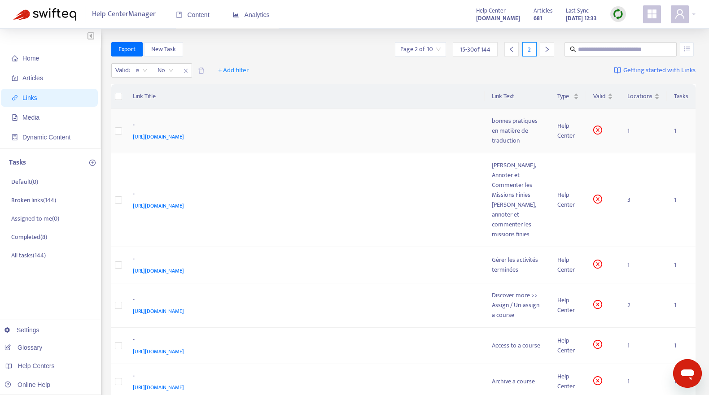
click at [363, 135] on div "https://yoobic.zendesk.com/hc/fr-fr/articles/360020633679" at bounding box center [303, 137] width 341 height 10
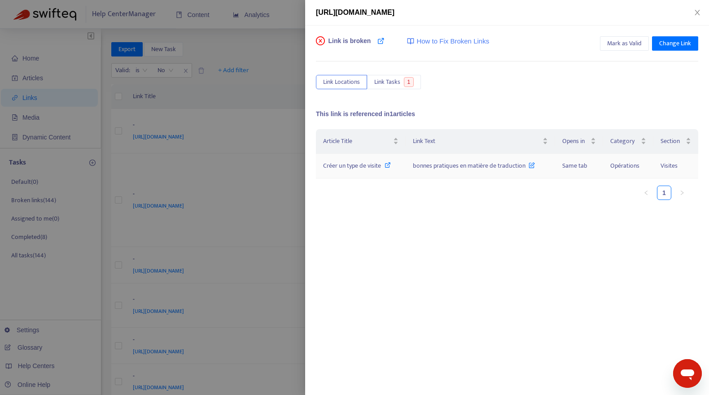
click at [388, 164] on icon at bounding box center [387, 165] width 6 height 6
click at [391, 78] on span "Link Tasks" at bounding box center [387, 82] width 26 height 10
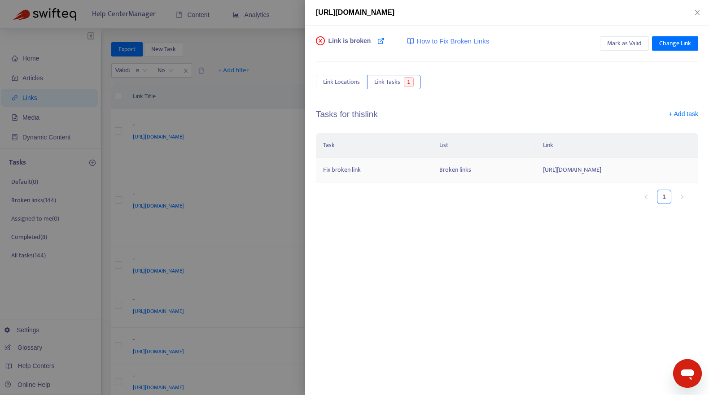
click at [535, 167] on td "https://yoobic.zendesk.com/hc/fr-fr/articles/360020633679" at bounding box center [616, 170] width 162 height 25
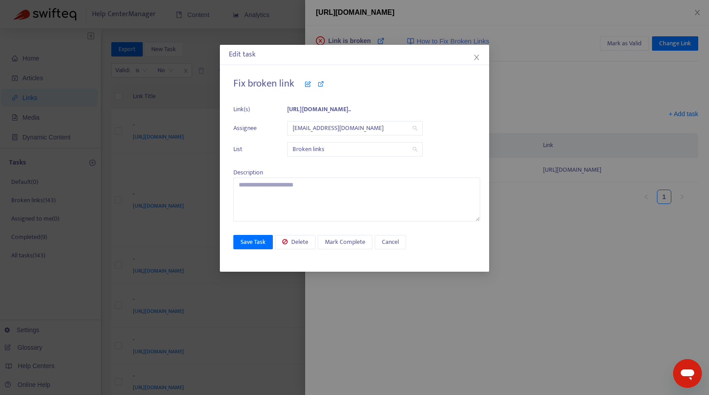
click at [347, 126] on span "[EMAIL_ADDRESS][DOMAIN_NAME]" at bounding box center [354, 128] width 125 height 13
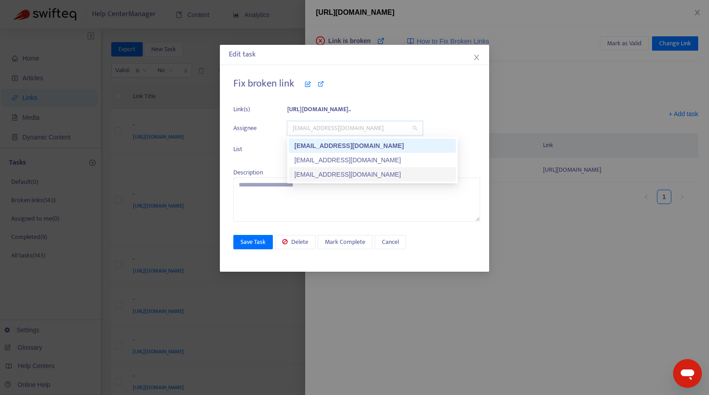
click at [339, 172] on div "[EMAIL_ADDRESS][DOMAIN_NAME]" at bounding box center [372, 175] width 156 height 10
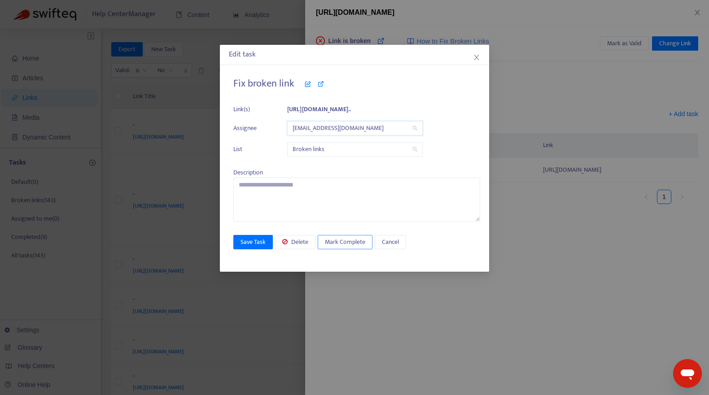
click at [340, 242] on span "Mark Complete" at bounding box center [345, 242] width 40 height 10
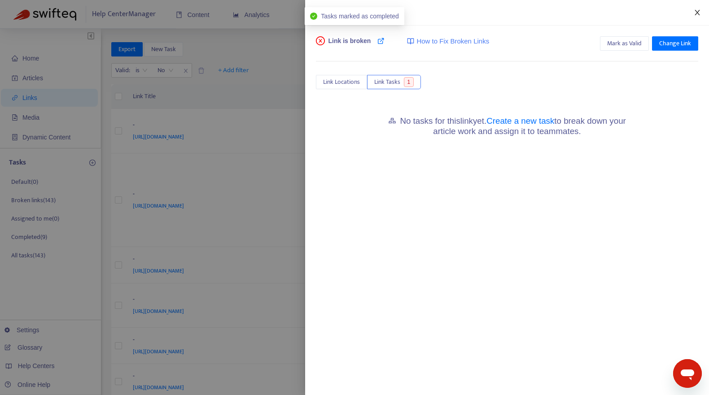
click at [697, 10] on icon "close" at bounding box center [696, 12] width 7 height 7
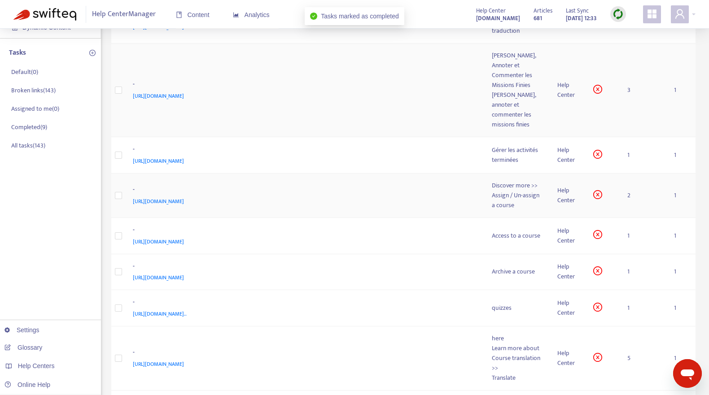
scroll to position [117, 0]
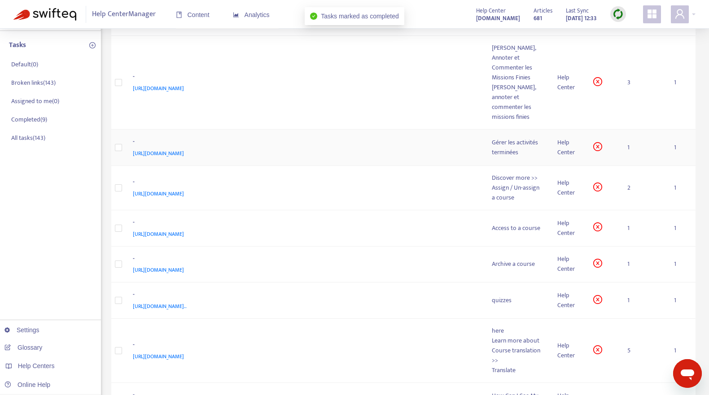
click at [433, 148] on div "https://yoobic.zendesk.com/hc/fr-fr/articles/360007446260" at bounding box center [303, 153] width 341 height 10
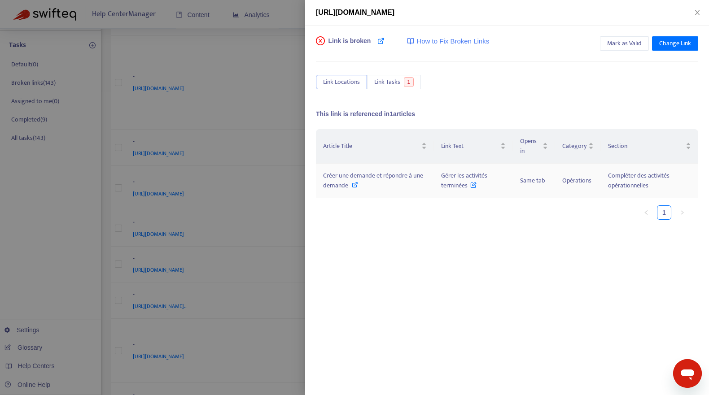
click at [353, 185] on icon at bounding box center [355, 185] width 6 height 6
click at [403, 85] on button "Link Tasks 1" at bounding box center [394, 82] width 54 height 14
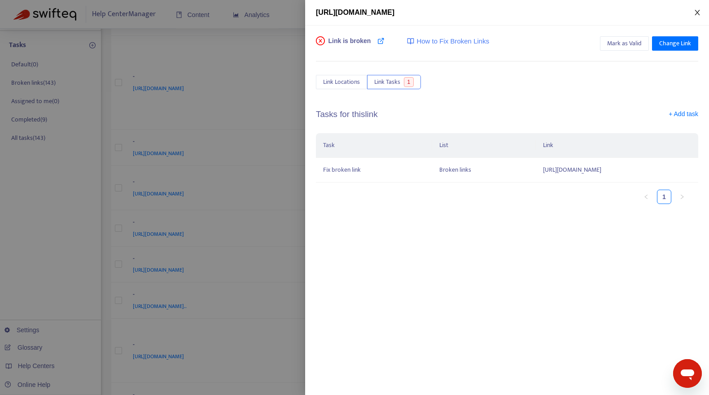
click at [697, 11] on icon "close" at bounding box center [696, 12] width 7 height 7
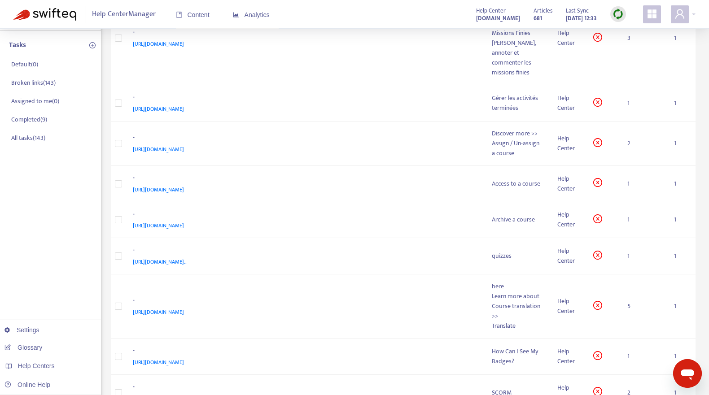
click at [623, 13] on div at bounding box center [618, 14] width 16 height 16
click at [630, 31] on link "Quick Sync" at bounding box center [636, 33] width 38 height 10
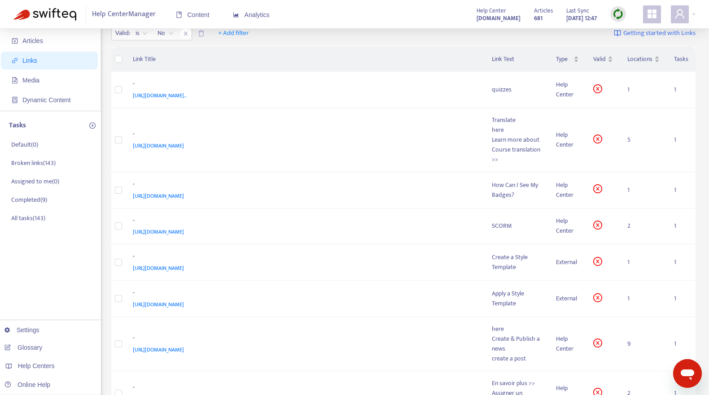
scroll to position [0, 0]
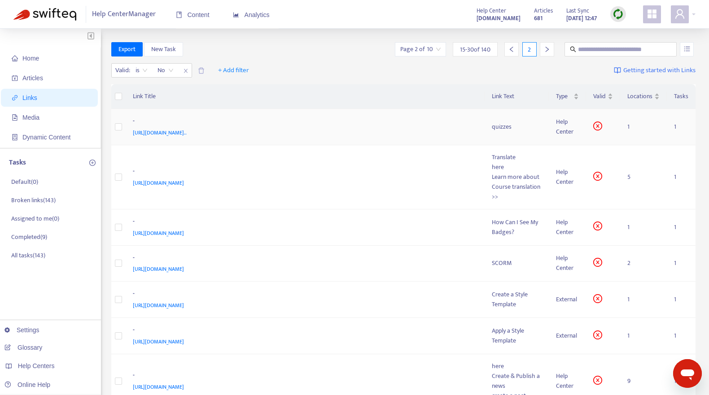
click at [435, 124] on div "-" at bounding box center [303, 122] width 341 height 12
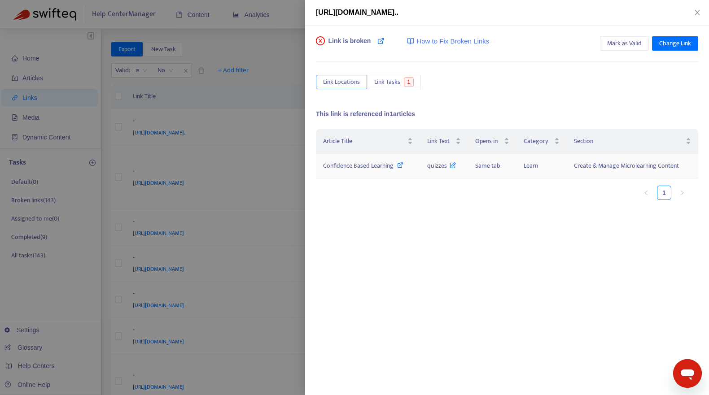
click at [400, 165] on icon at bounding box center [400, 165] width 6 height 6
click at [390, 76] on button "Link Tasks 1" at bounding box center [394, 82] width 54 height 14
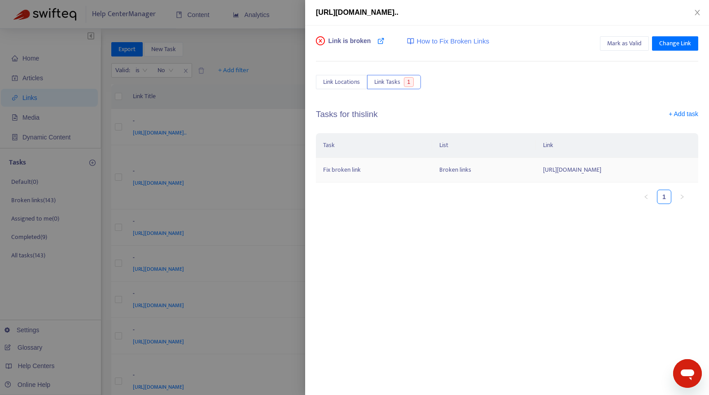
click at [535, 171] on td "https://yoobic.zendesk.com/hc/en-gb/articles/360015936499-Types-of-Lessons#h_01…" at bounding box center [616, 170] width 162 height 25
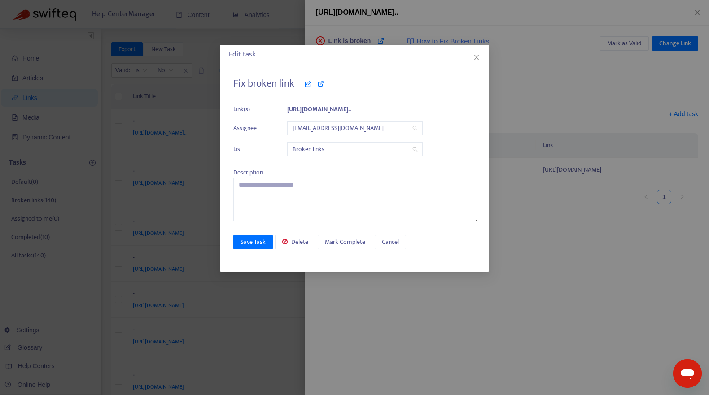
click at [327, 126] on span "[EMAIL_ADDRESS][DOMAIN_NAME]" at bounding box center [354, 128] width 125 height 13
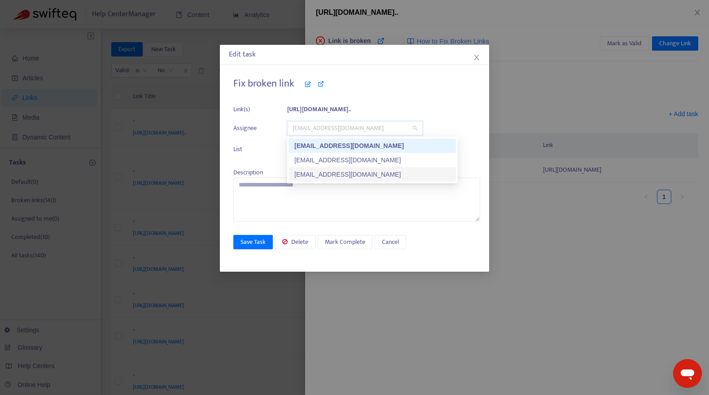
click at [326, 174] on div "[EMAIL_ADDRESS][DOMAIN_NAME]" at bounding box center [372, 175] width 156 height 10
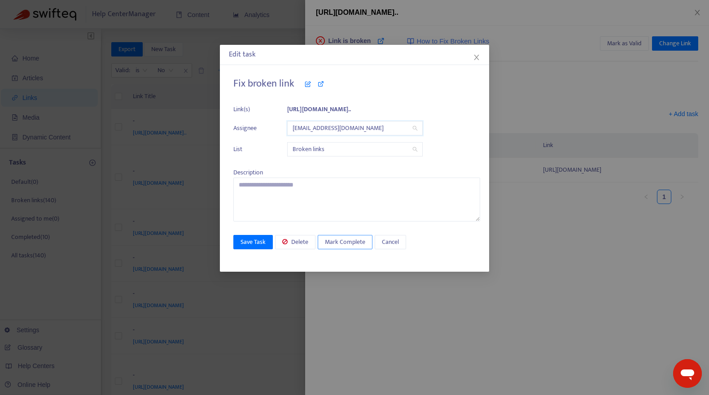
click at [340, 248] on button "Mark Complete" at bounding box center [344, 242] width 55 height 14
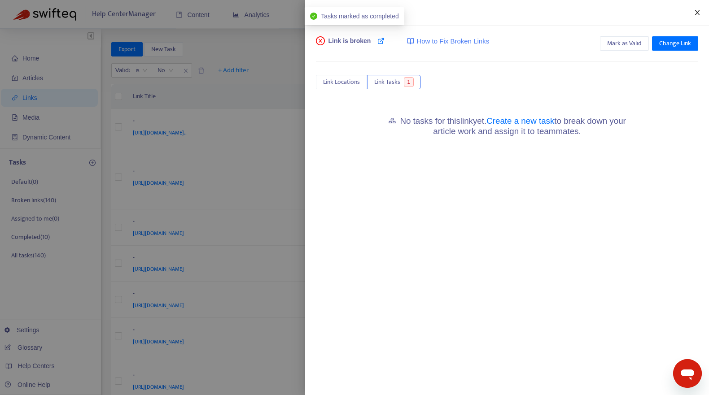
click at [696, 11] on icon "close" at bounding box center [696, 12] width 5 height 5
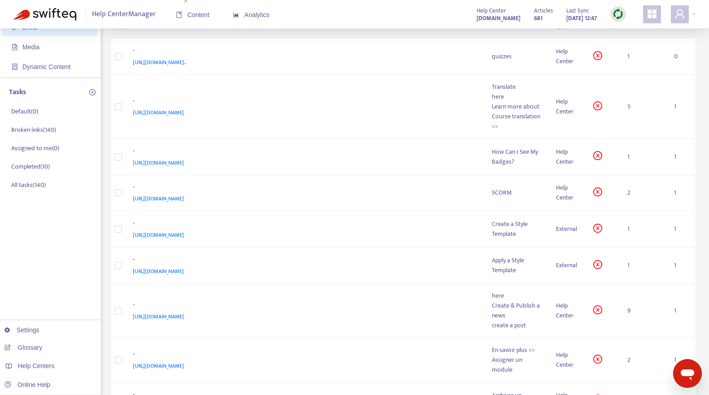
scroll to position [74, 0]
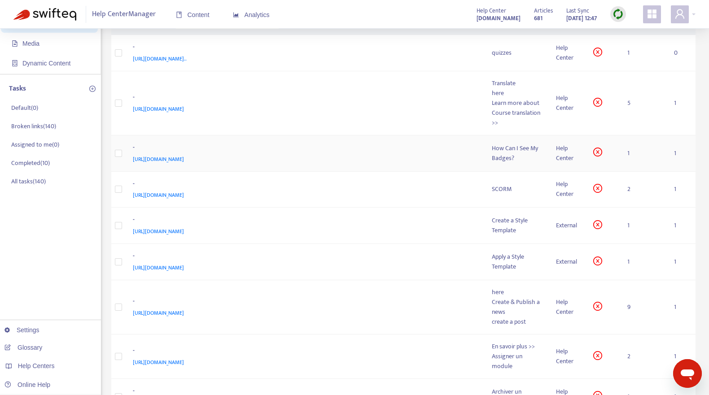
click at [390, 155] on div "https://yoobic.zendesk.com/hc/en-gb/articles/360012869360-How-can-I-see-my-badg…" at bounding box center [303, 159] width 341 height 10
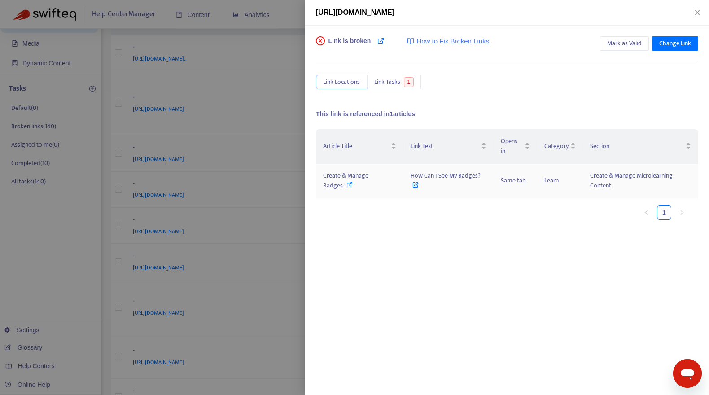
click at [349, 184] on icon at bounding box center [349, 185] width 6 height 6
click at [697, 12] on icon "close" at bounding box center [696, 12] width 5 height 5
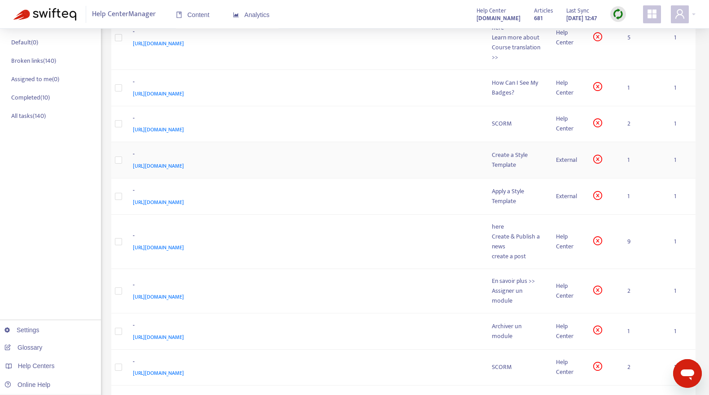
scroll to position [142, 0]
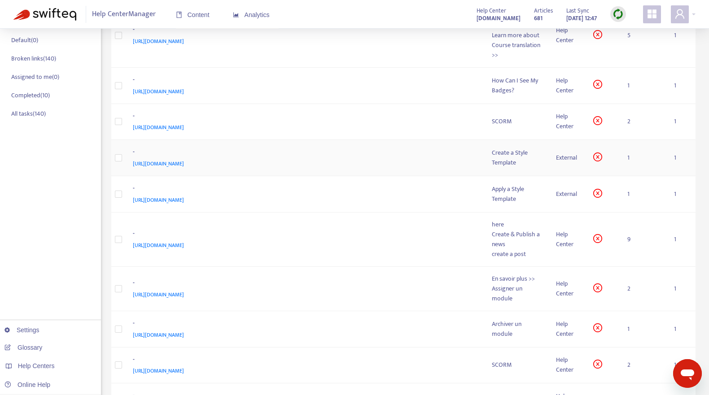
click at [423, 154] on div "-" at bounding box center [303, 153] width 341 height 12
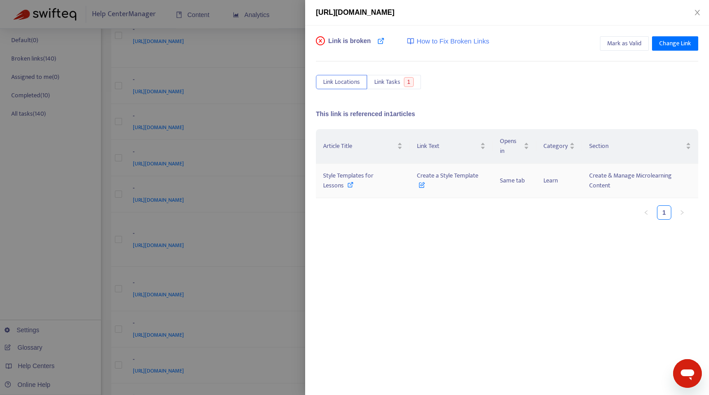
click at [348, 183] on icon at bounding box center [350, 185] width 6 height 6
click at [402, 85] on button "Link Tasks 1" at bounding box center [394, 82] width 54 height 14
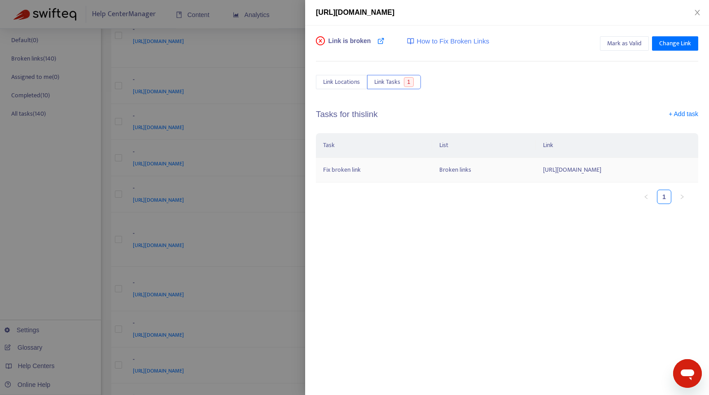
click at [587, 167] on td "https://yoobic.zendesk.com/hc/en-gb/articles/undefined#h_01HND9980P6FQS3CC34XRR…" at bounding box center [616, 170] width 162 height 25
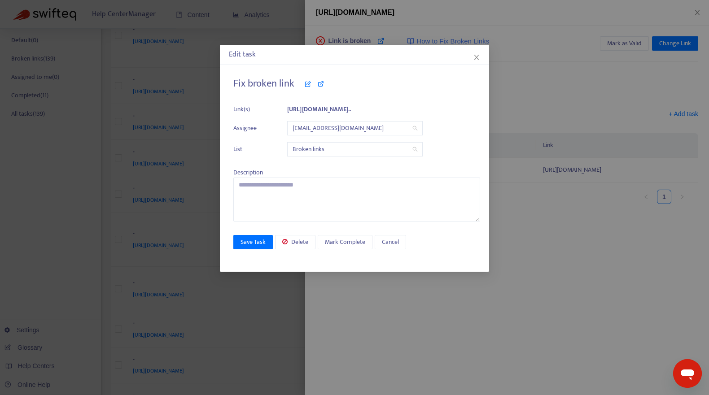
click at [370, 126] on span "[EMAIL_ADDRESS][DOMAIN_NAME]" at bounding box center [354, 128] width 125 height 13
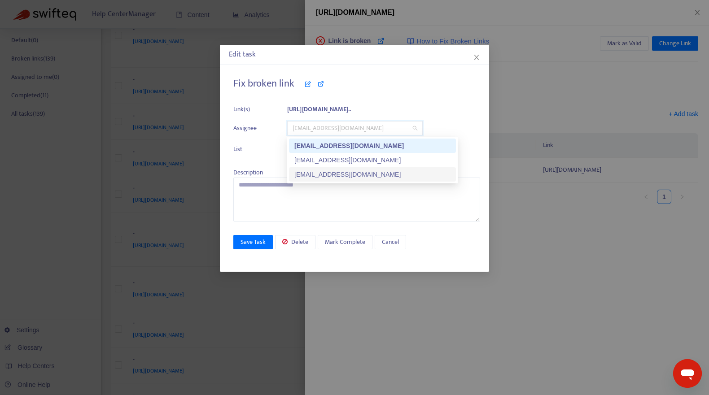
click at [339, 173] on div "[EMAIL_ADDRESS][DOMAIN_NAME]" at bounding box center [372, 175] width 156 height 10
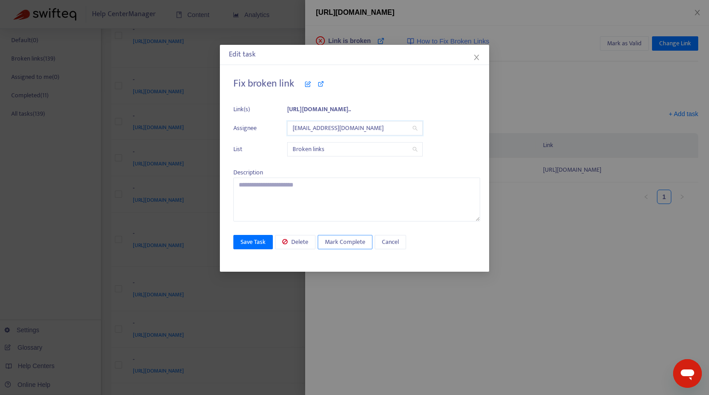
click at [346, 240] on span "Mark Complete" at bounding box center [345, 242] width 40 height 10
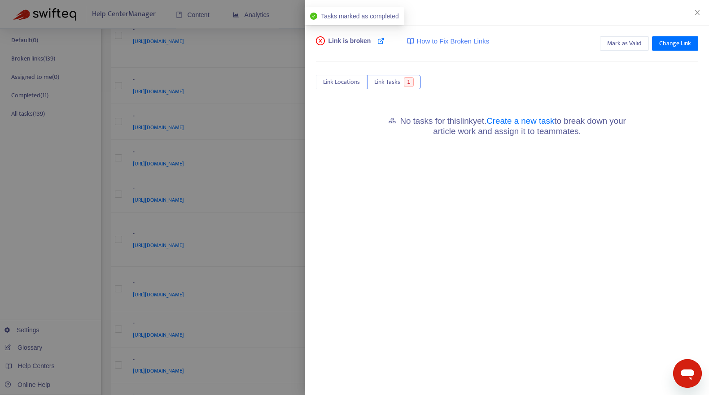
click at [695, 8] on div "https://yoobic.zendesk.com/hc/en-gb/articles/undefined#h_01HND9980P6FQS3CC34XRR…" at bounding box center [507, 12] width 382 height 11
click at [696, 15] on icon "close" at bounding box center [696, 12] width 7 height 7
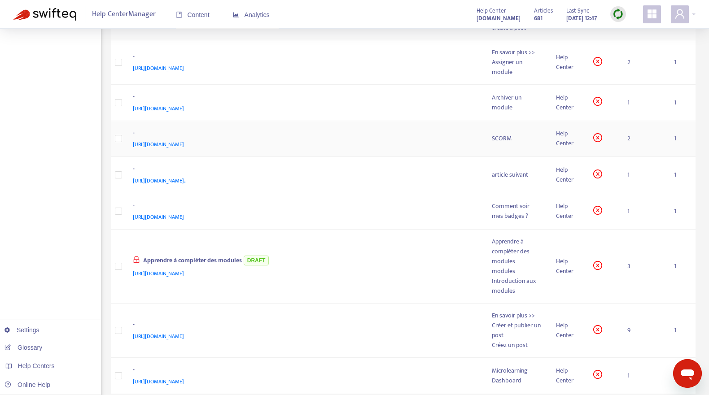
scroll to position [371, 0]
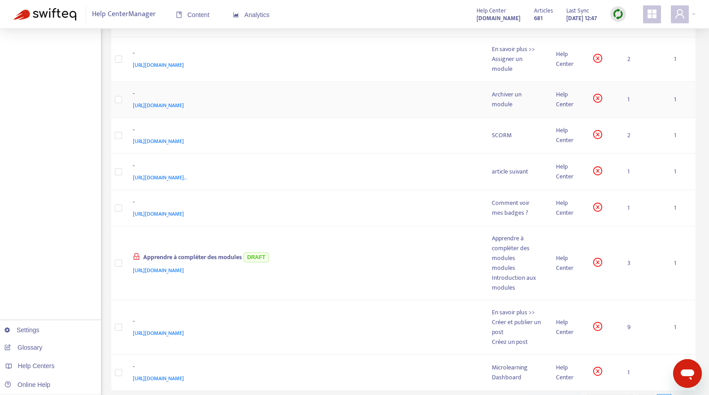
click at [432, 100] on div "https://yoobic.zendesk.com/hc/fr-fr/articles/360016054799" at bounding box center [303, 105] width 341 height 10
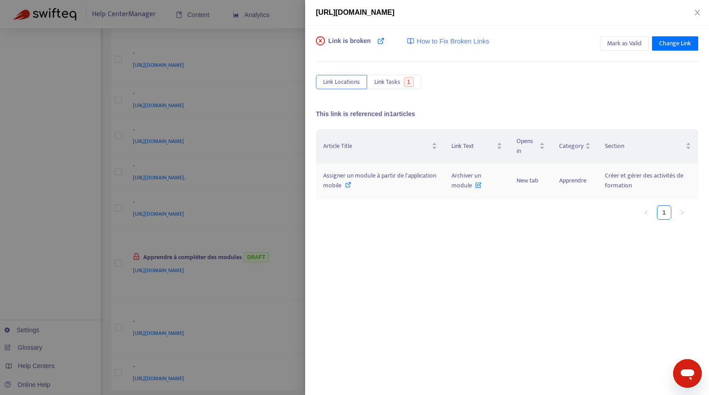
click at [346, 184] on icon at bounding box center [348, 185] width 6 height 6
click at [697, 11] on icon "close" at bounding box center [696, 12] width 7 height 7
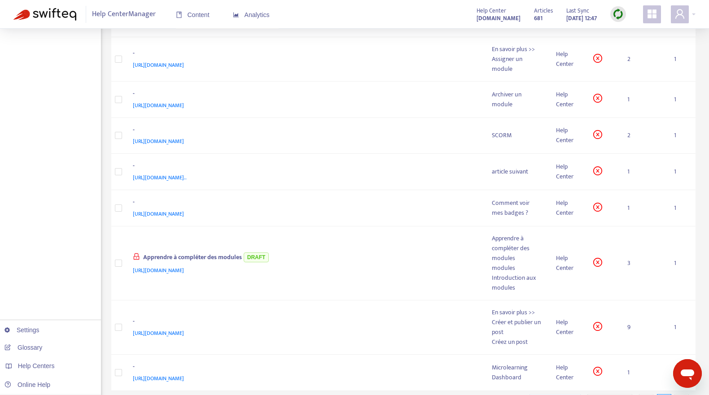
click at [615, 15] on img at bounding box center [617, 14] width 11 height 11
click at [626, 32] on link "Quick Sync" at bounding box center [636, 33] width 38 height 10
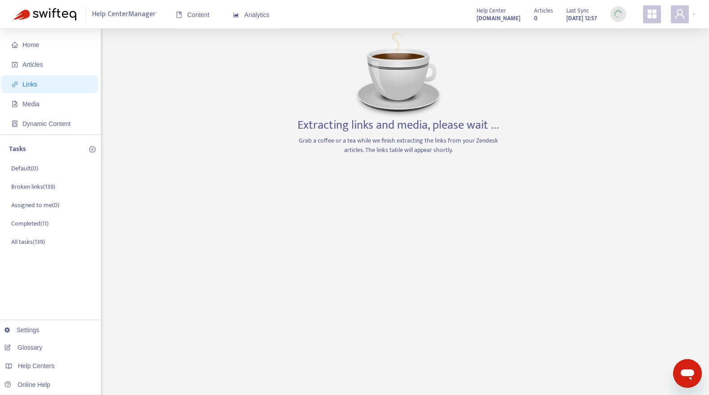
scroll to position [0, 0]
